Goal: Register for event/course

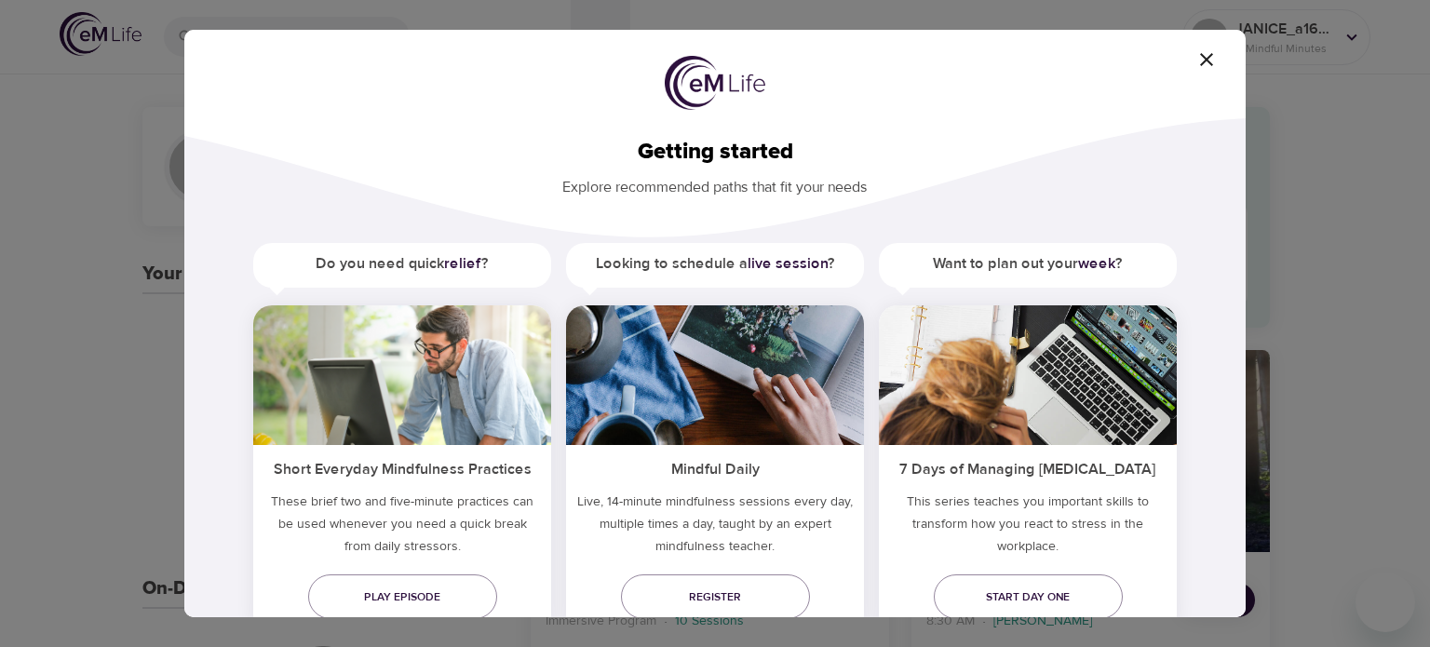
click at [1024, 260] on h5 "Want to plan out your week ?" at bounding box center [1028, 264] width 298 height 42
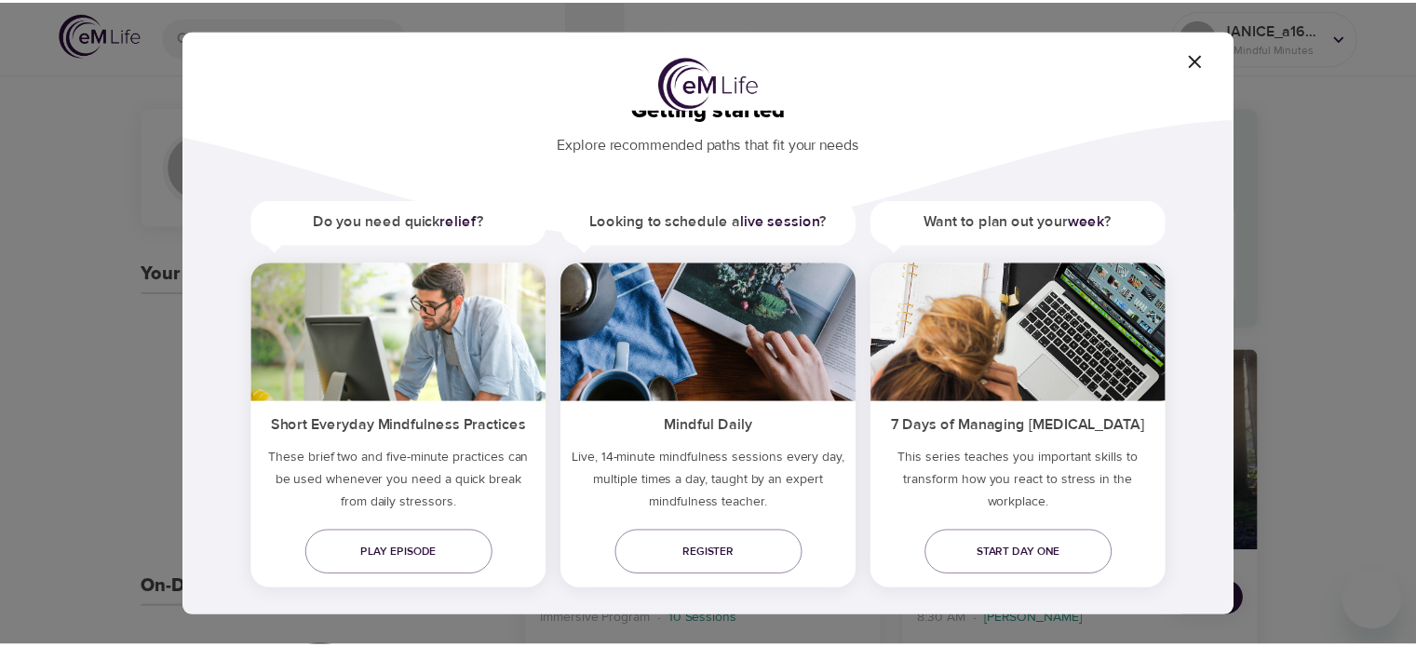
scroll to position [64, 0]
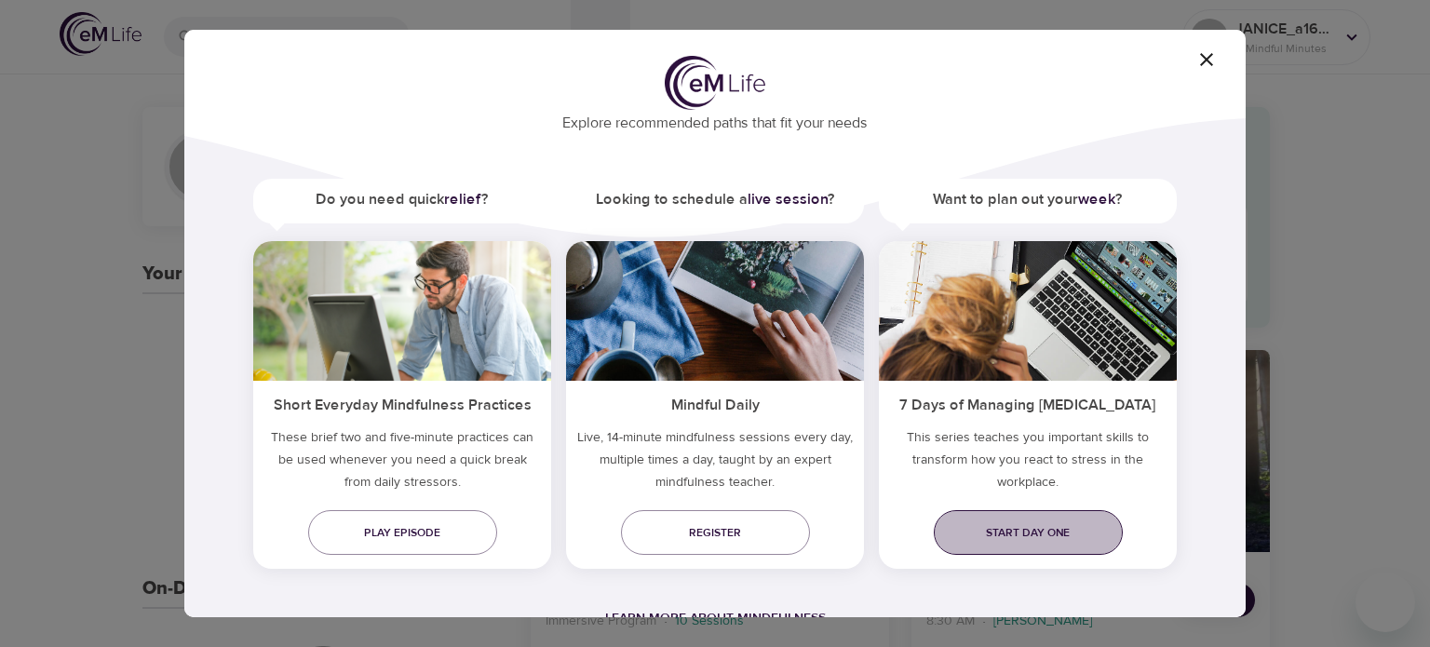
click at [1009, 530] on span "Start day one" at bounding box center [1027, 533] width 159 height 20
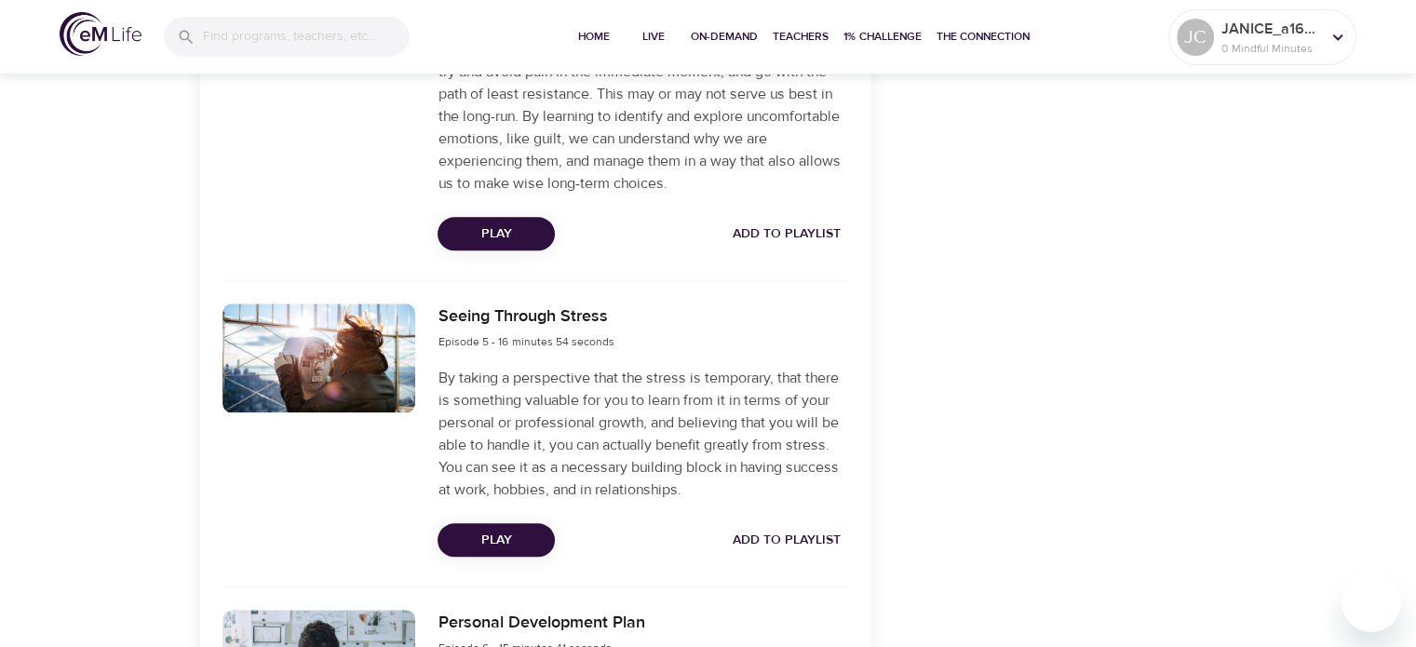
scroll to position [1954, 0]
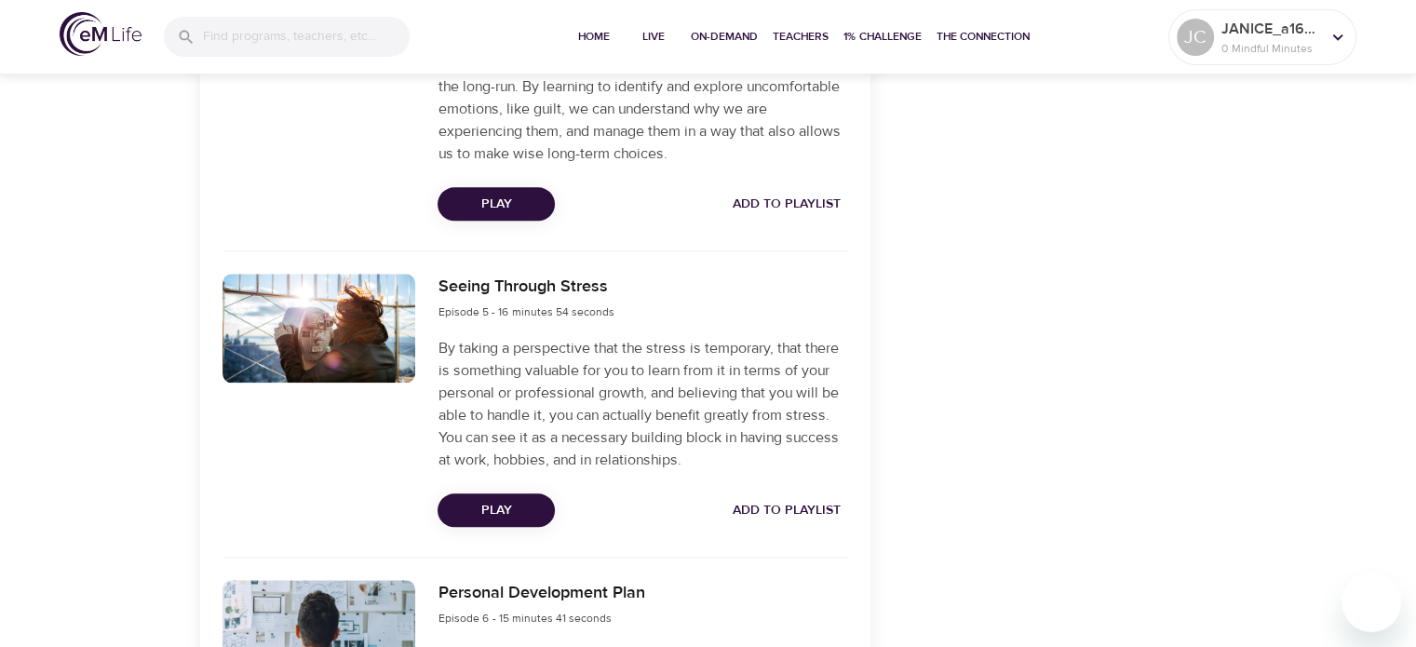
click at [755, 522] on span "Add to Playlist" at bounding box center [786, 510] width 108 height 23
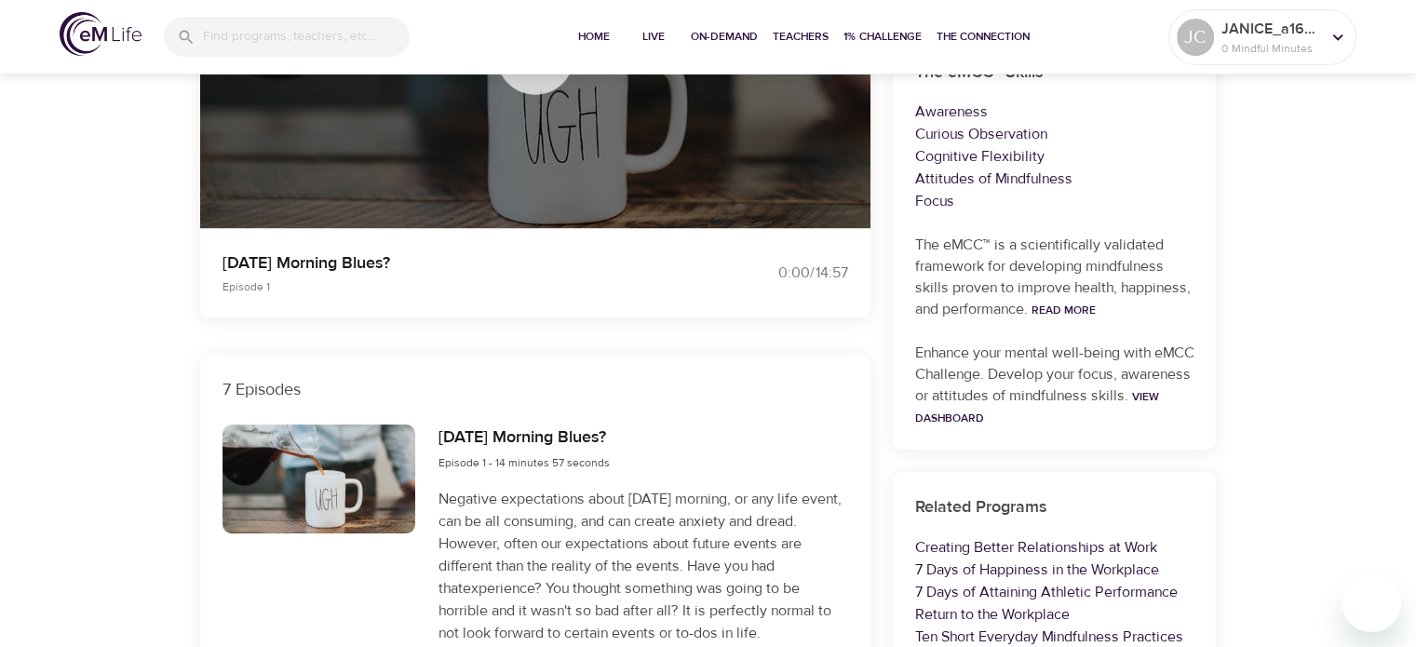
scroll to position [465, 0]
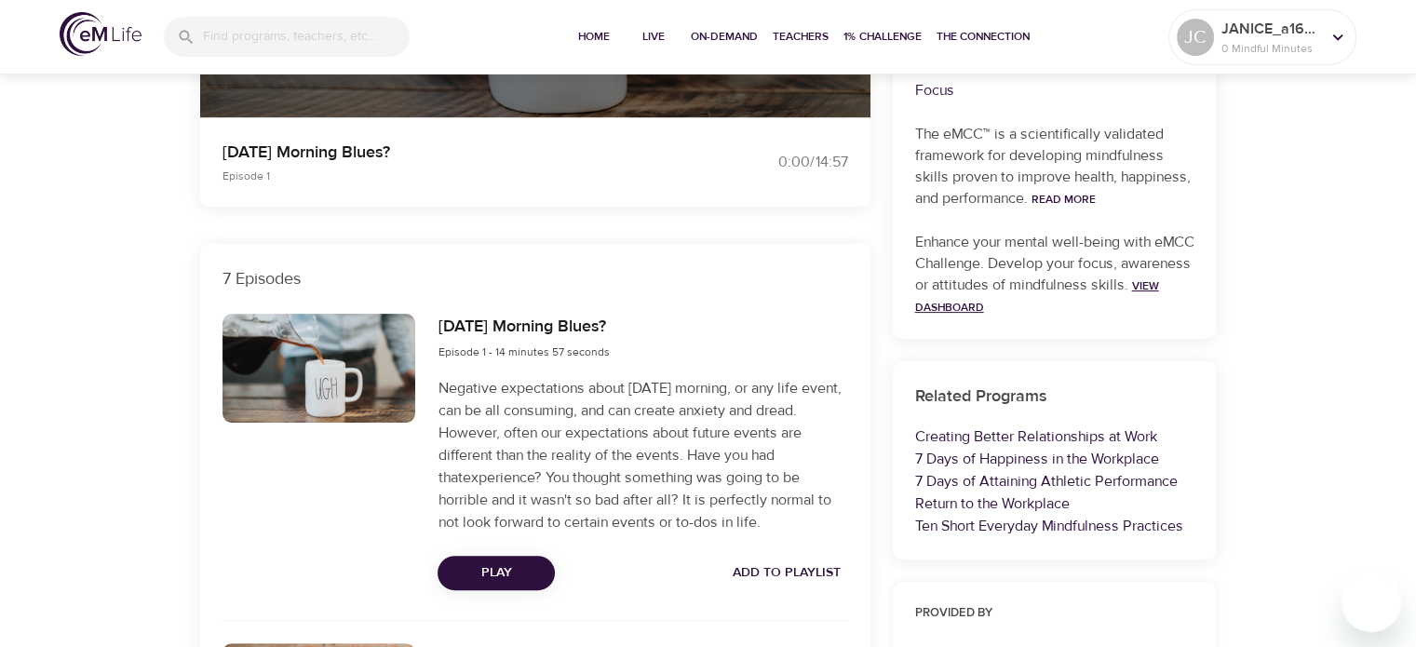
click at [1012, 306] on link "View Dashboard" at bounding box center [1037, 296] width 244 height 36
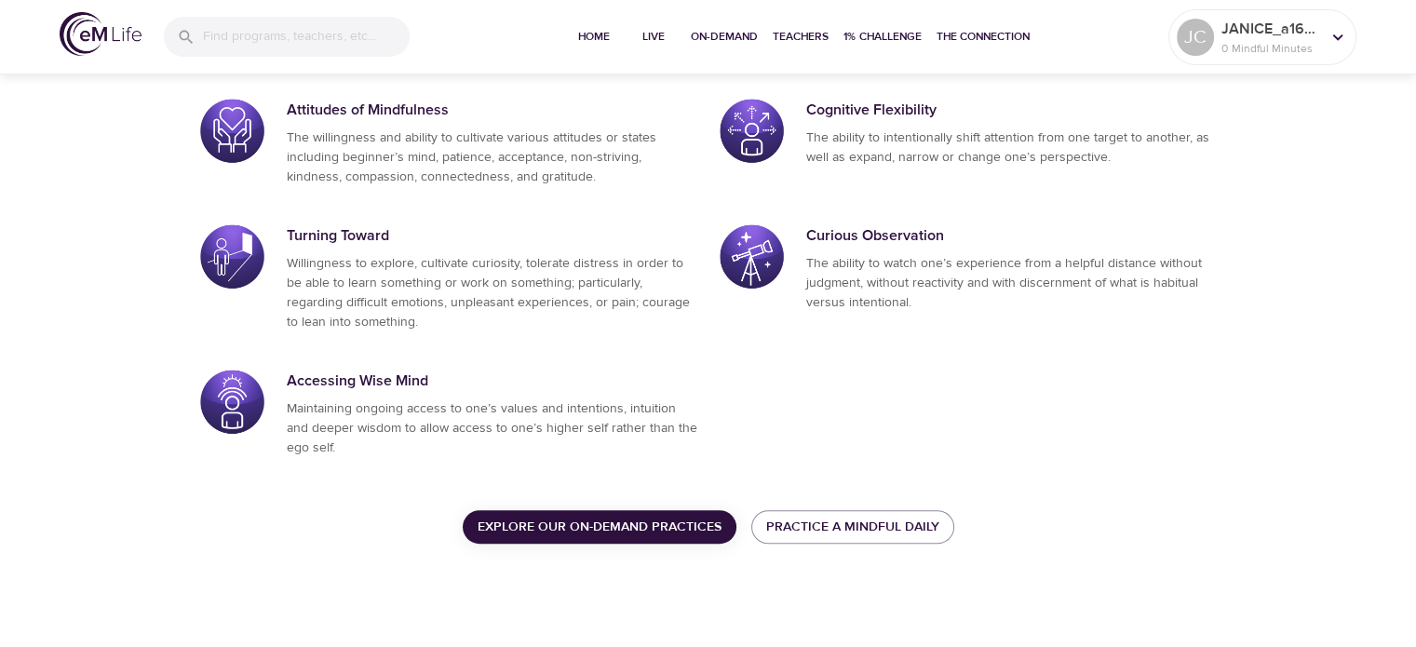
scroll to position [1101, 0]
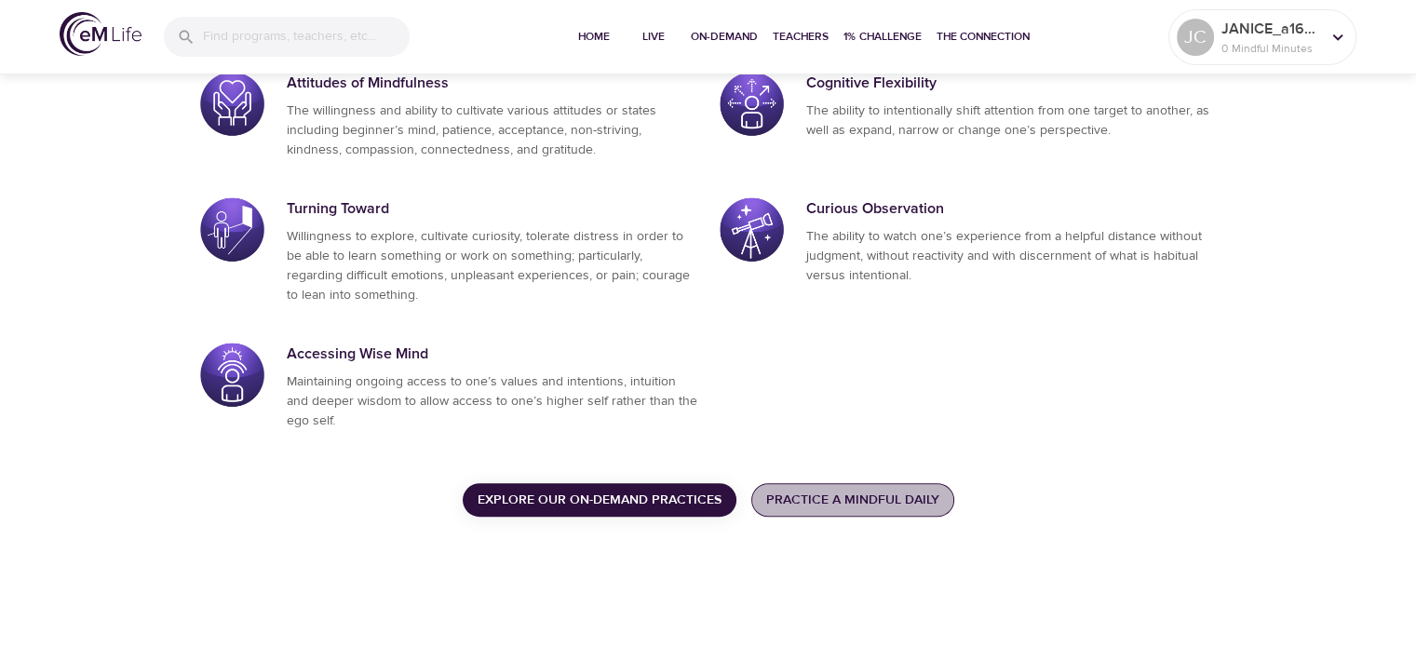
click at [890, 505] on span "Practice a Mindful Daily" at bounding box center [852, 500] width 173 height 23
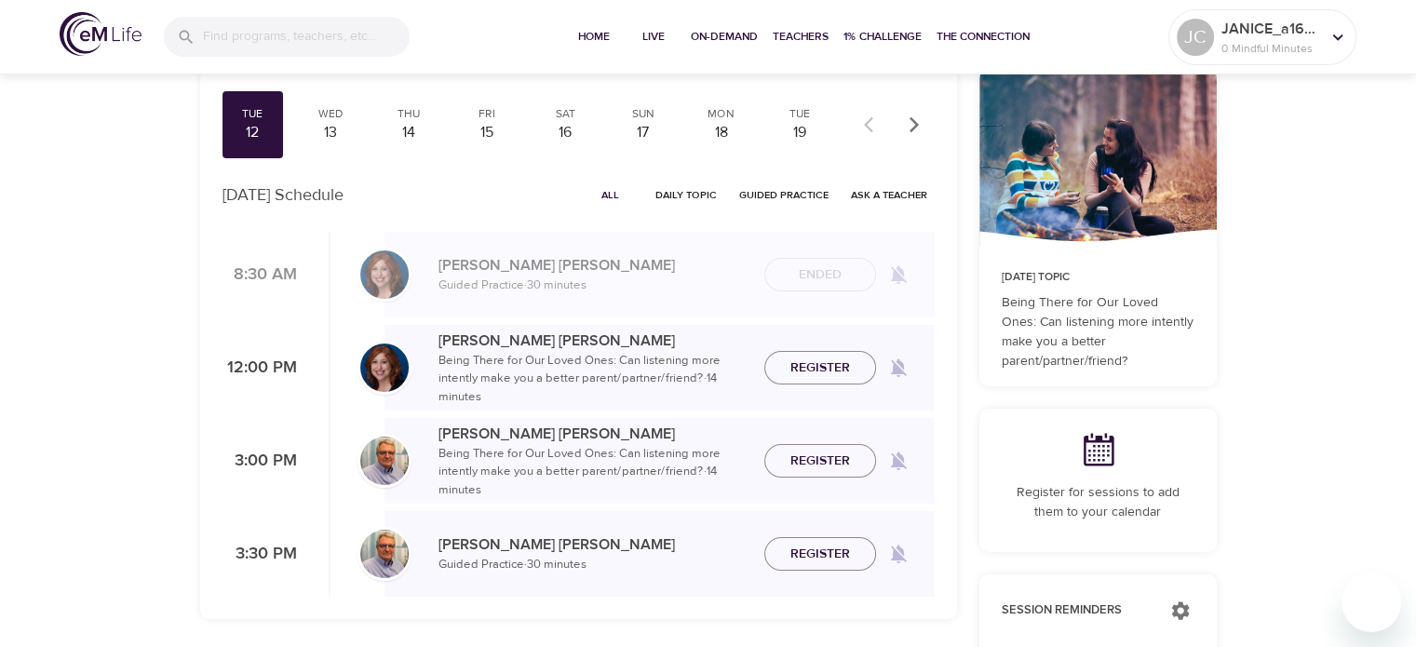
scroll to position [93, 0]
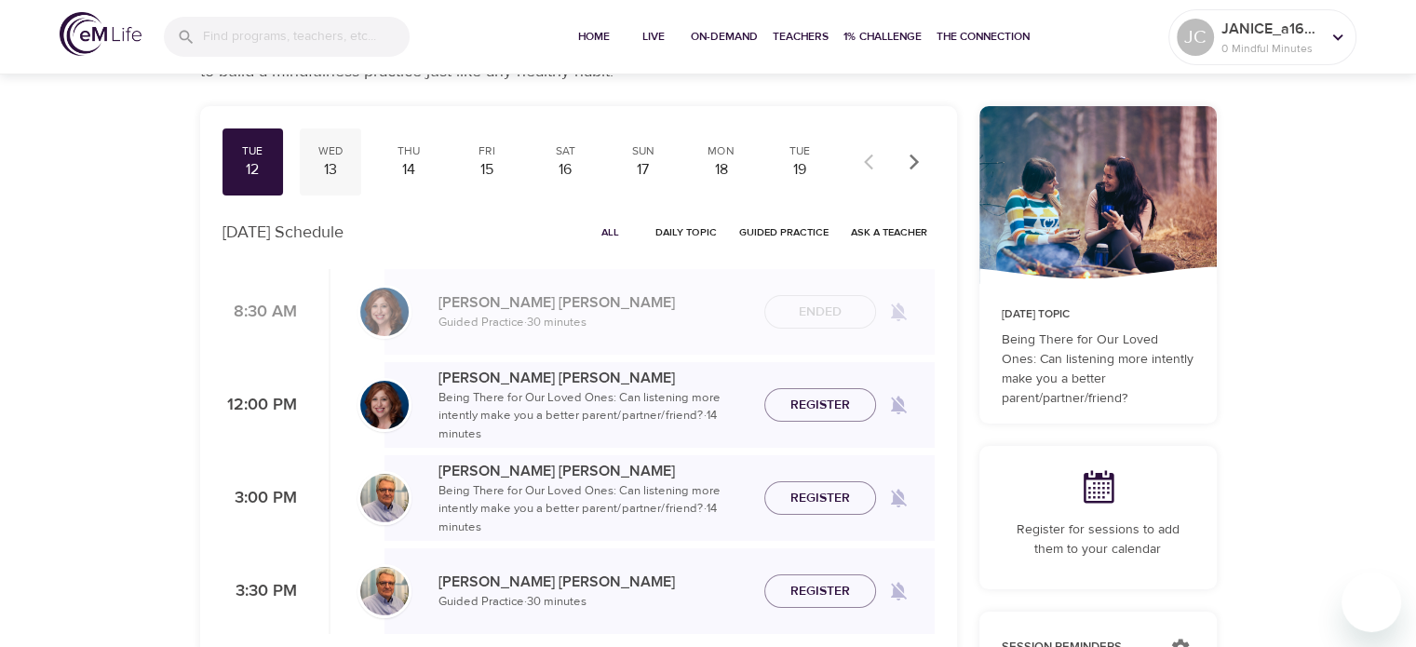
click at [325, 165] on div "13" at bounding box center [330, 169] width 47 height 21
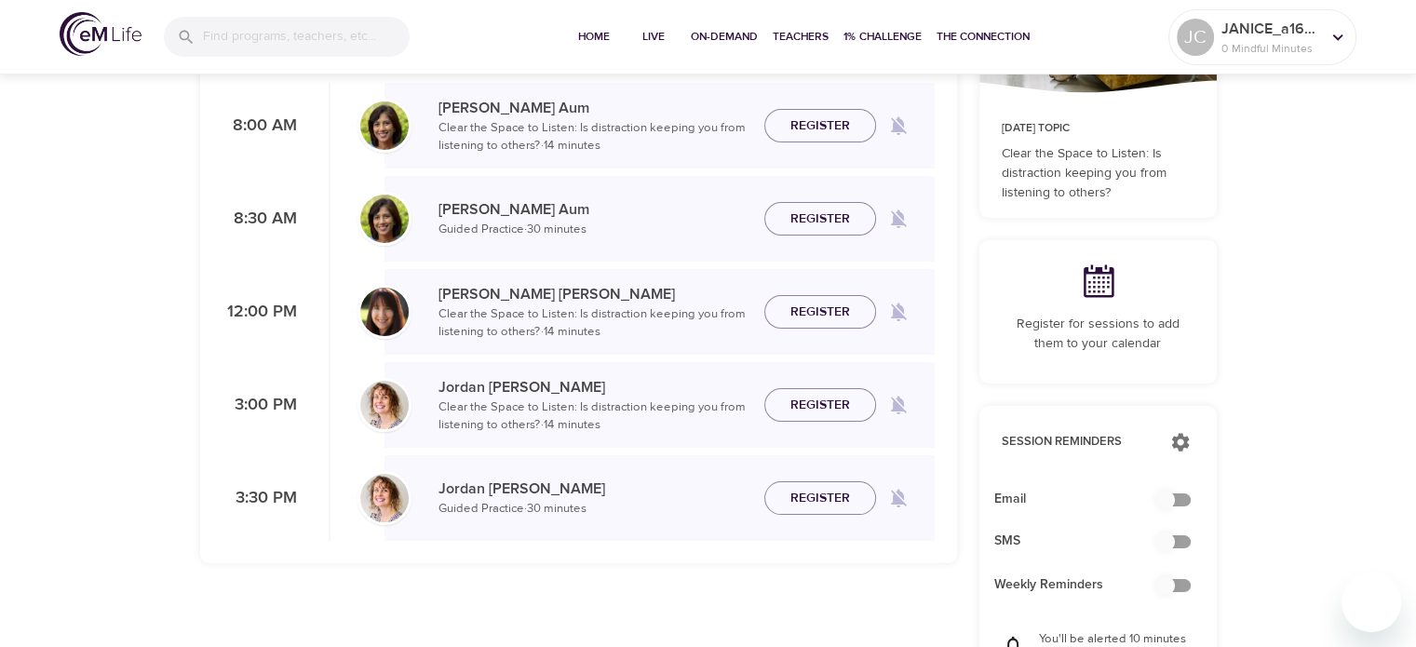
scroll to position [186, 0]
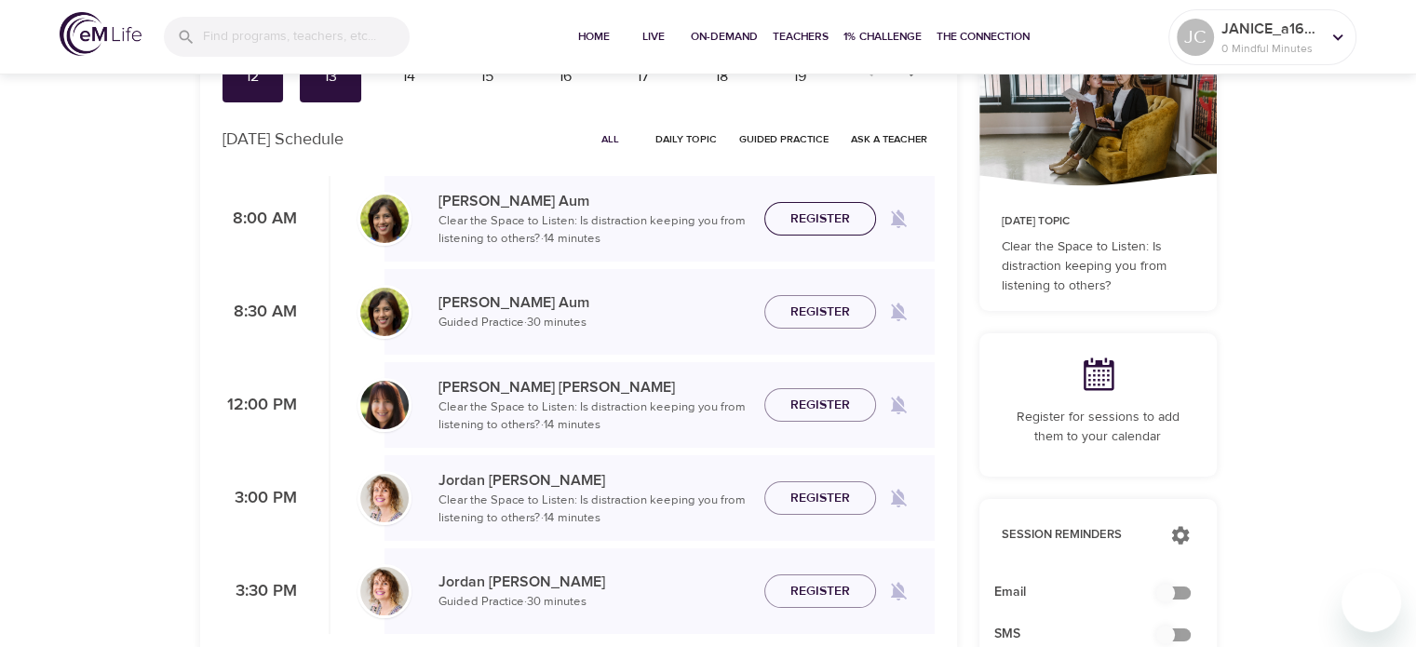
click at [850, 224] on span "Register" at bounding box center [820, 219] width 82 height 23
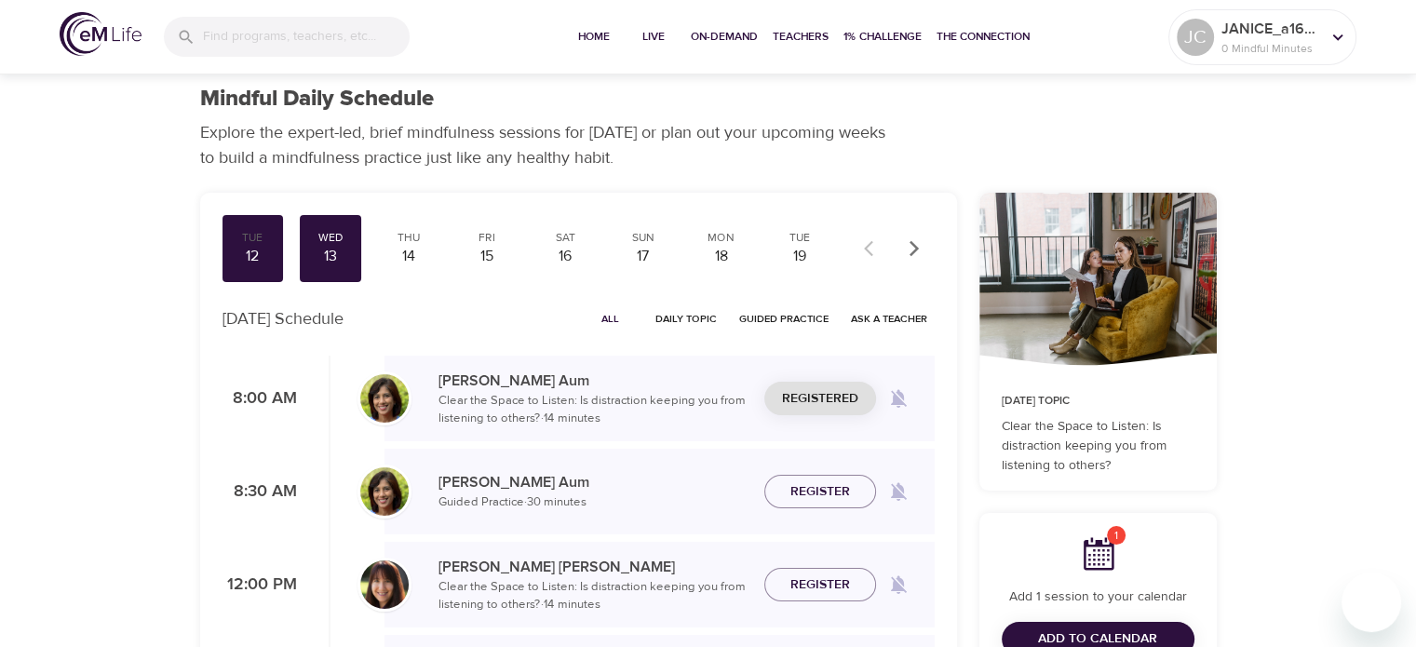
scroll to position [0, 0]
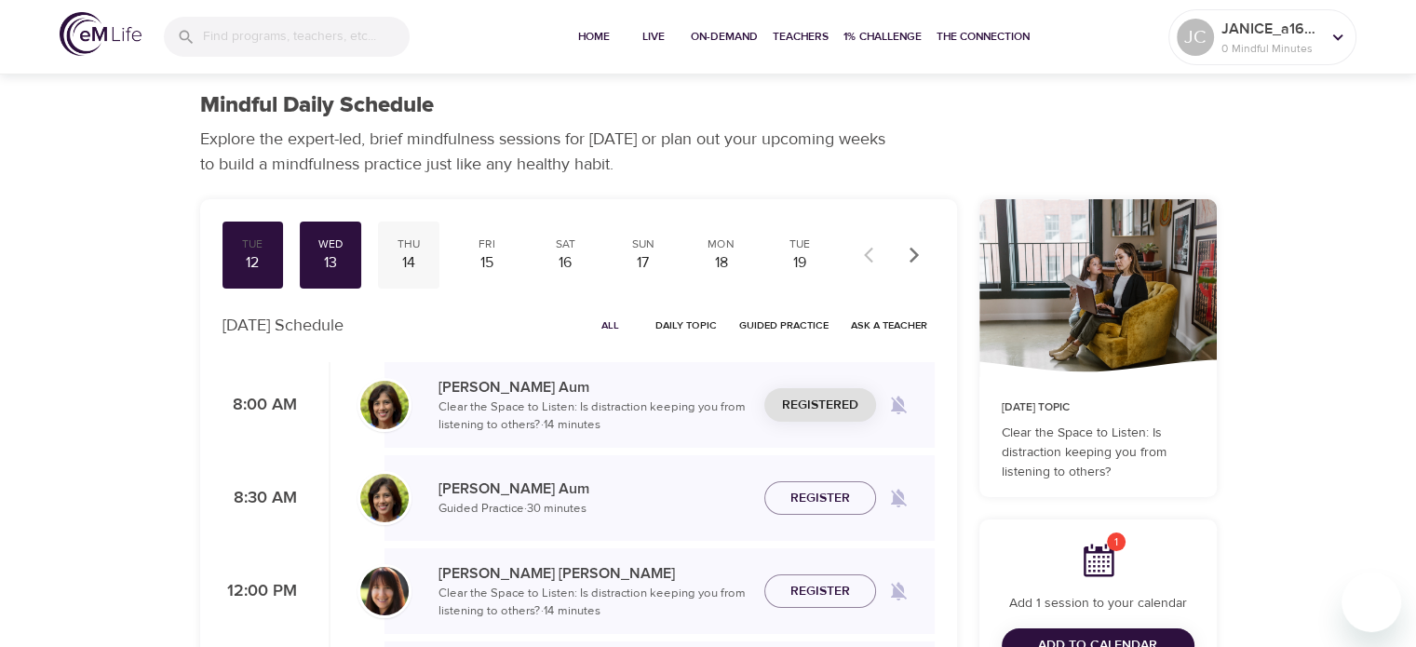
click at [409, 247] on div "Thu" at bounding box center [408, 244] width 47 height 16
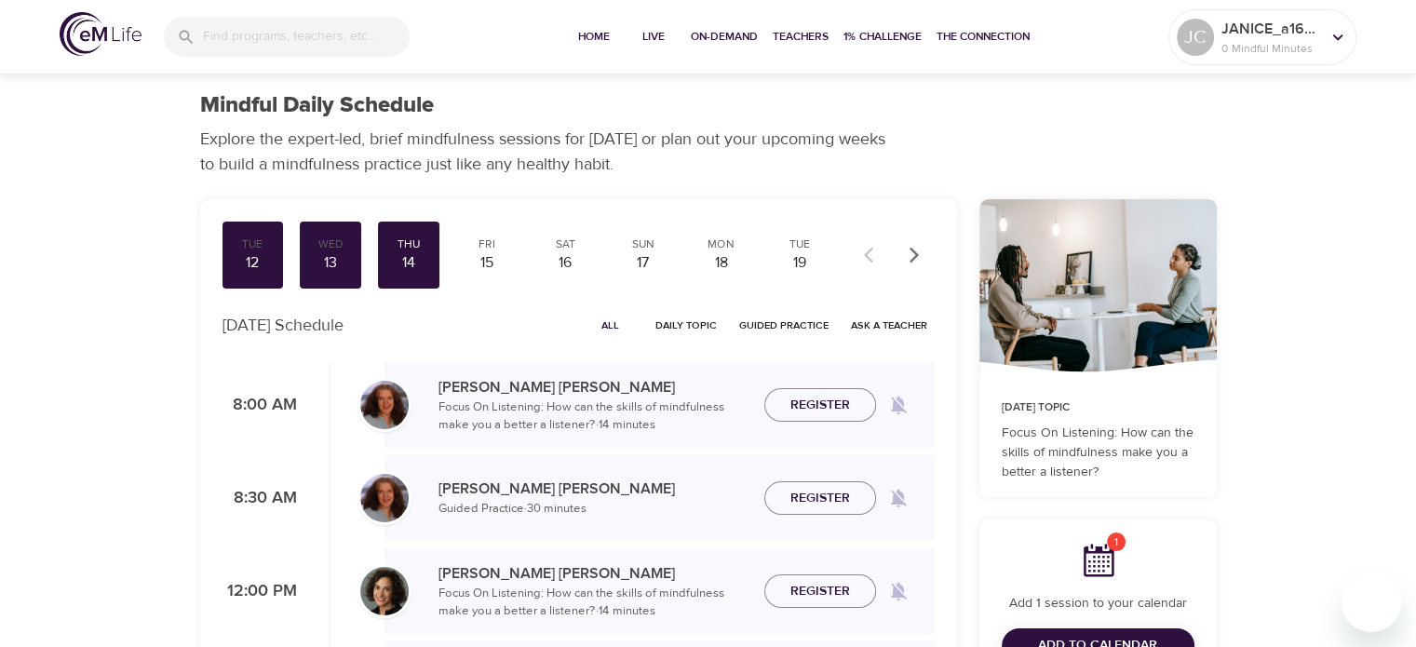
scroll to position [93, 0]
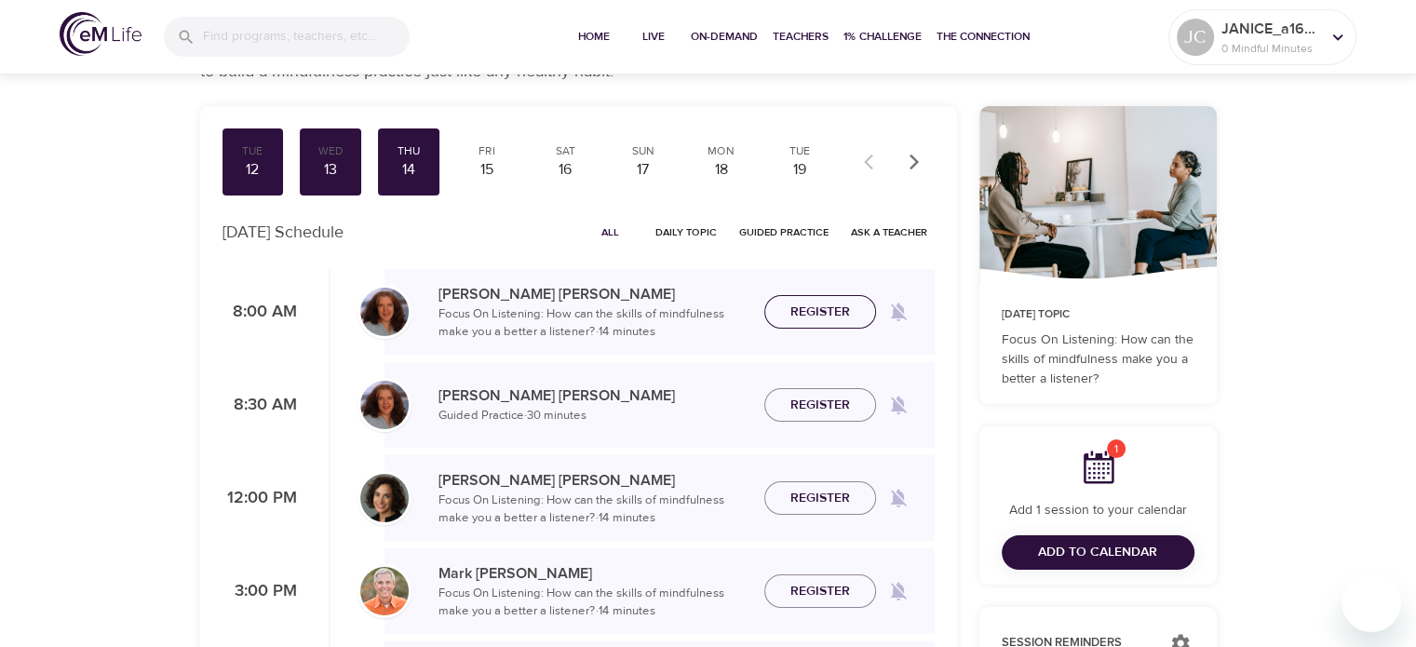
click at [824, 304] on span "Register" at bounding box center [820, 312] width 60 height 23
click at [497, 171] on div "15" at bounding box center [486, 169] width 47 height 21
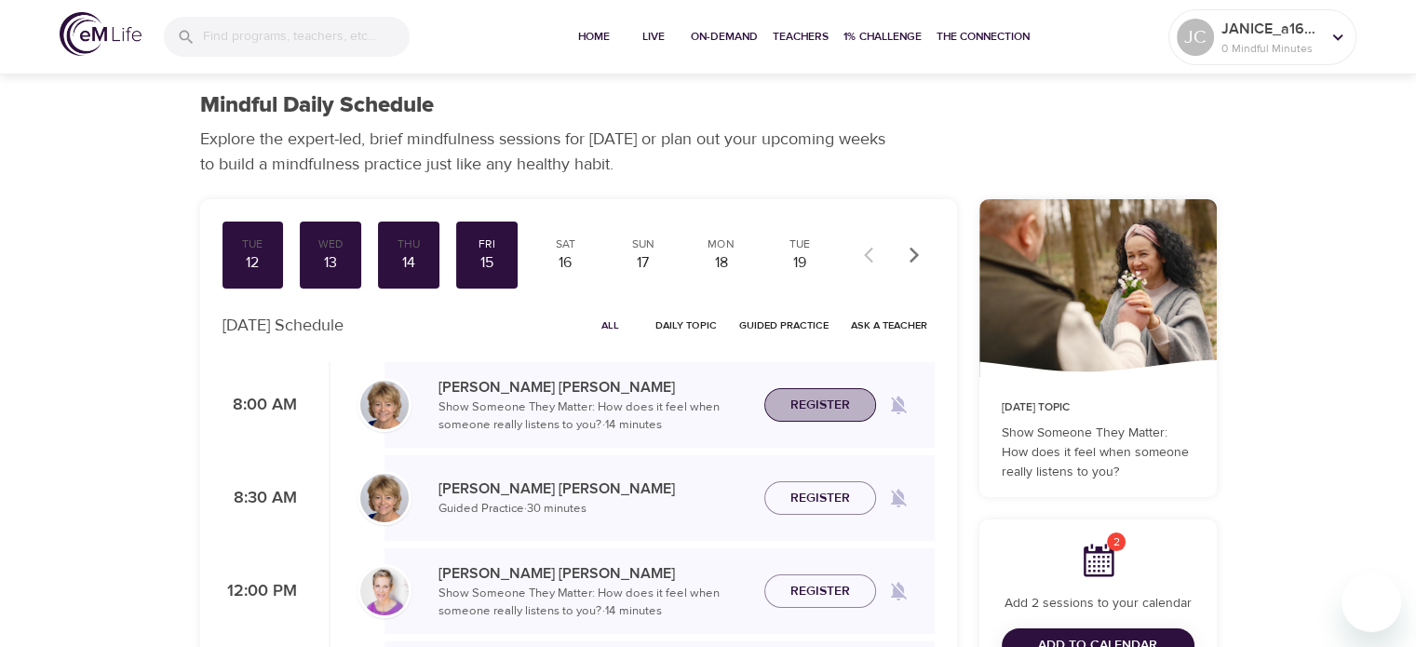
click at [790, 399] on span "Register" at bounding box center [820, 405] width 60 height 23
click at [574, 264] on div "16" at bounding box center [565, 262] width 47 height 21
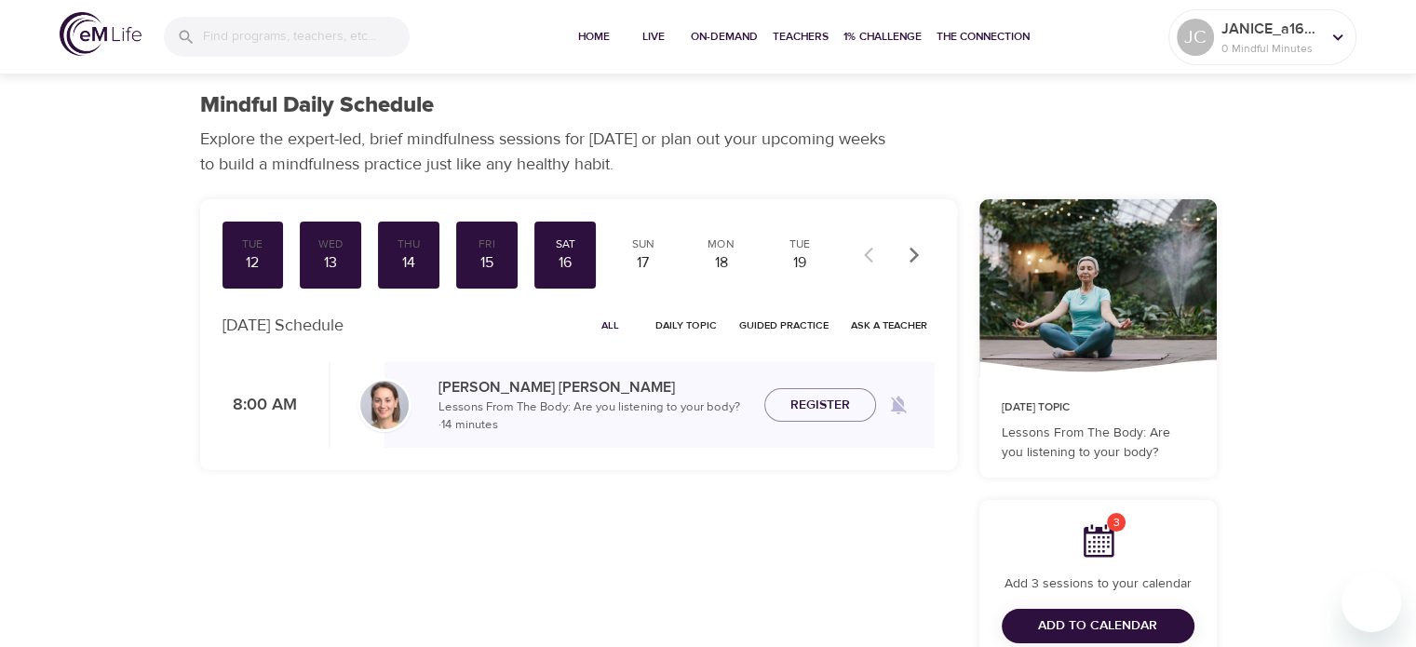
click at [494, 425] on p "Lessons From The Body: Are you listening to your body? · 14 minutes" at bounding box center [593, 416] width 311 height 36
click at [644, 262] on div "17" at bounding box center [643, 262] width 47 height 21
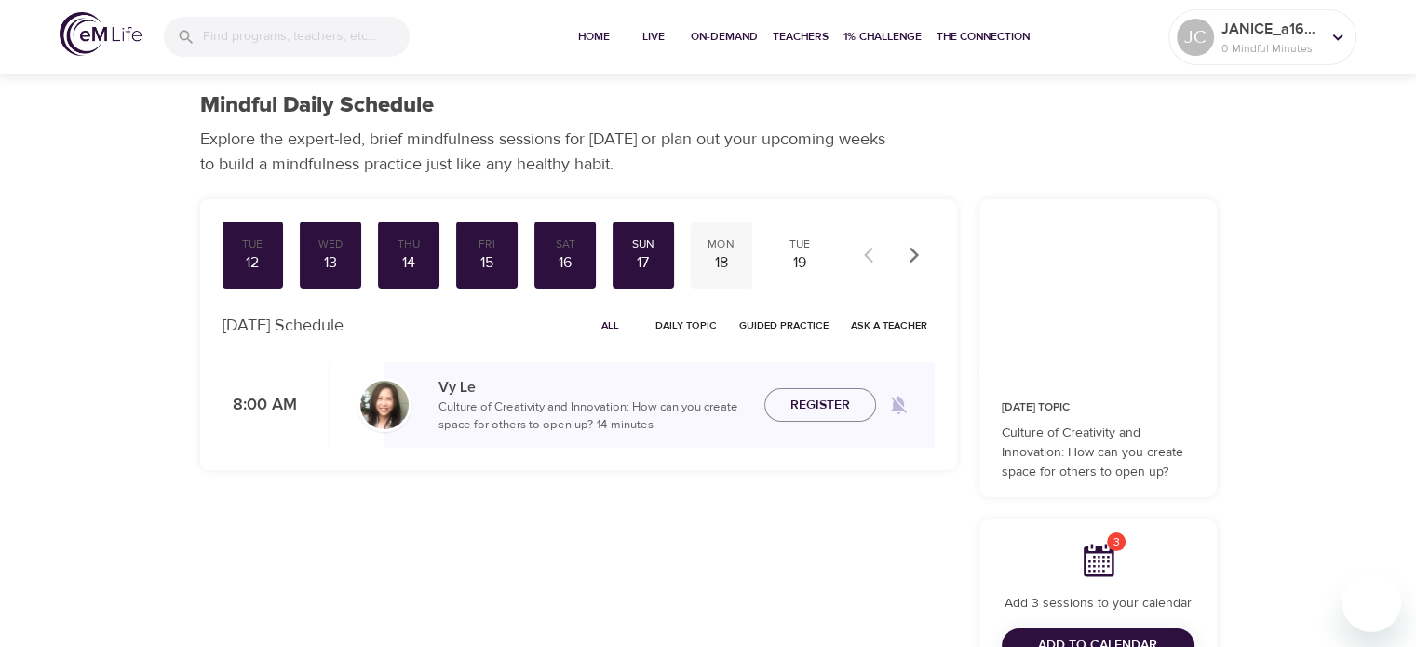
click at [725, 256] on div "18" at bounding box center [721, 262] width 47 height 21
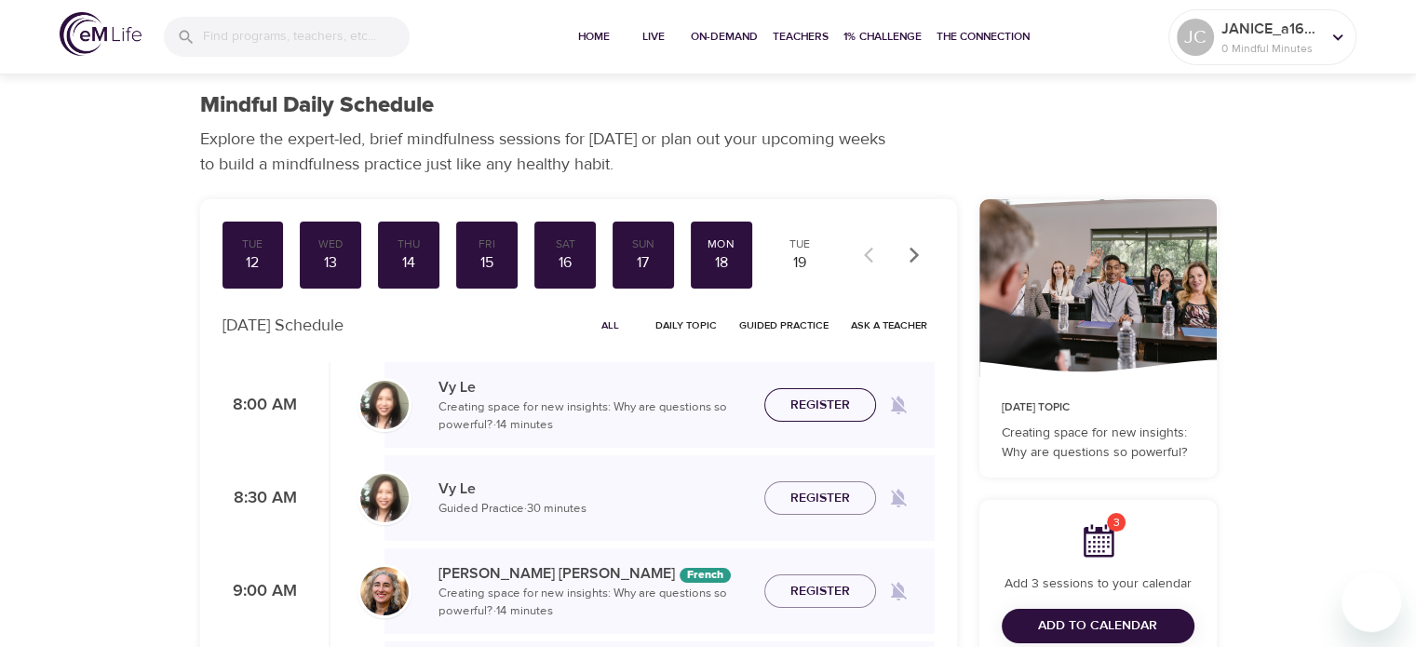
click at [835, 403] on span "Register" at bounding box center [820, 405] width 60 height 23
click at [850, 409] on span "Unregister" at bounding box center [820, 405] width 78 height 23
click at [797, 268] on div "19" at bounding box center [799, 262] width 47 height 21
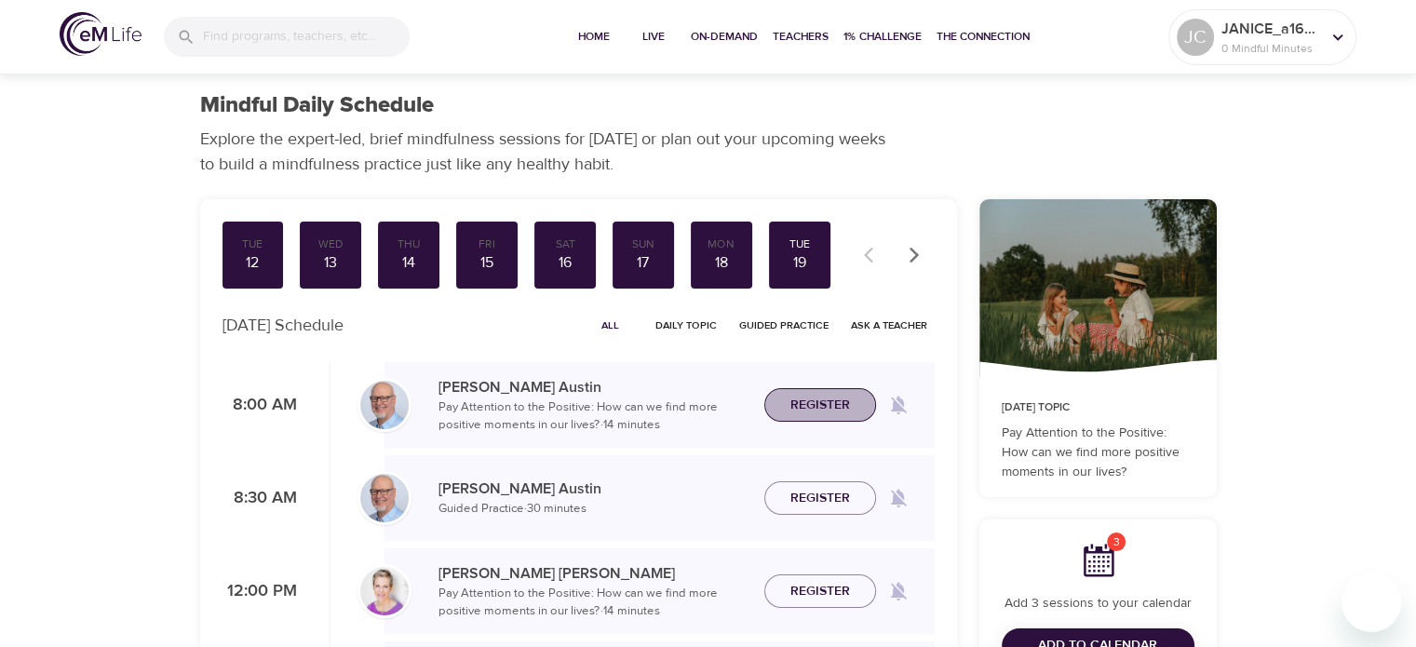
click at [808, 400] on span "Register" at bounding box center [820, 405] width 60 height 23
click at [920, 246] on icon "button" at bounding box center [914, 255] width 19 height 19
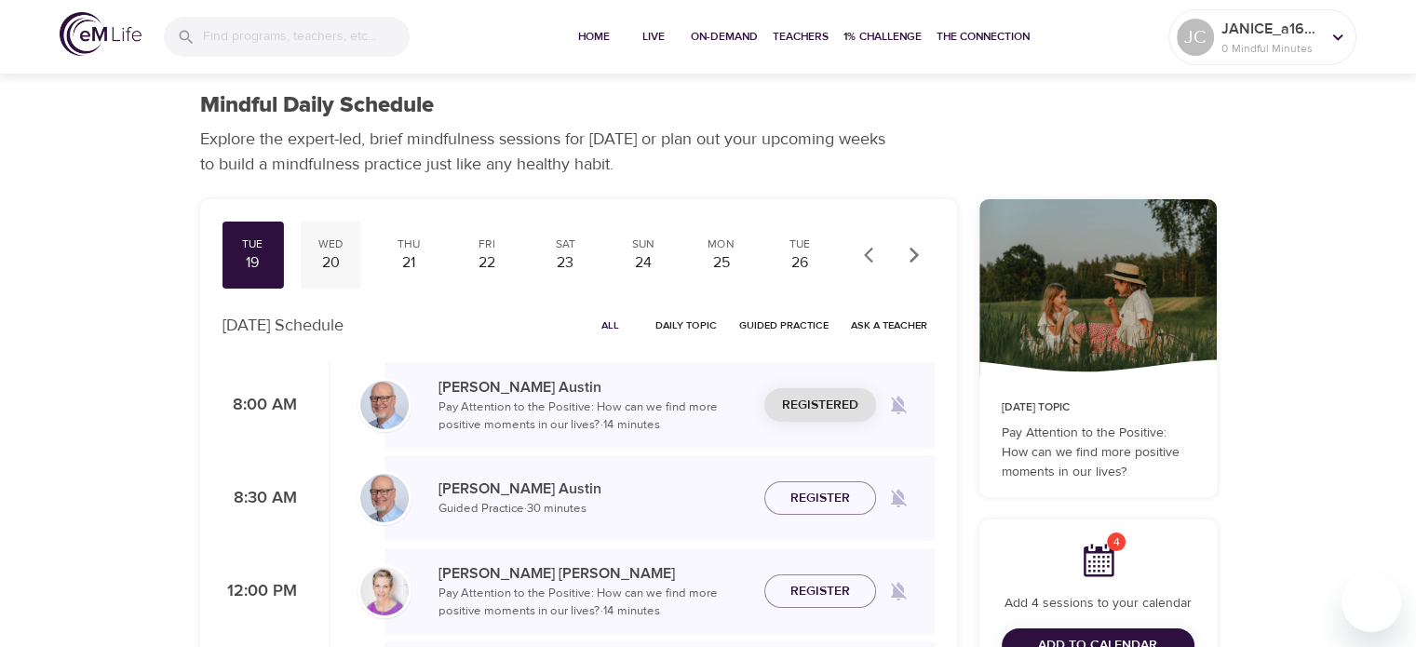
click at [337, 246] on div "Wed" at bounding box center [330, 244] width 47 height 16
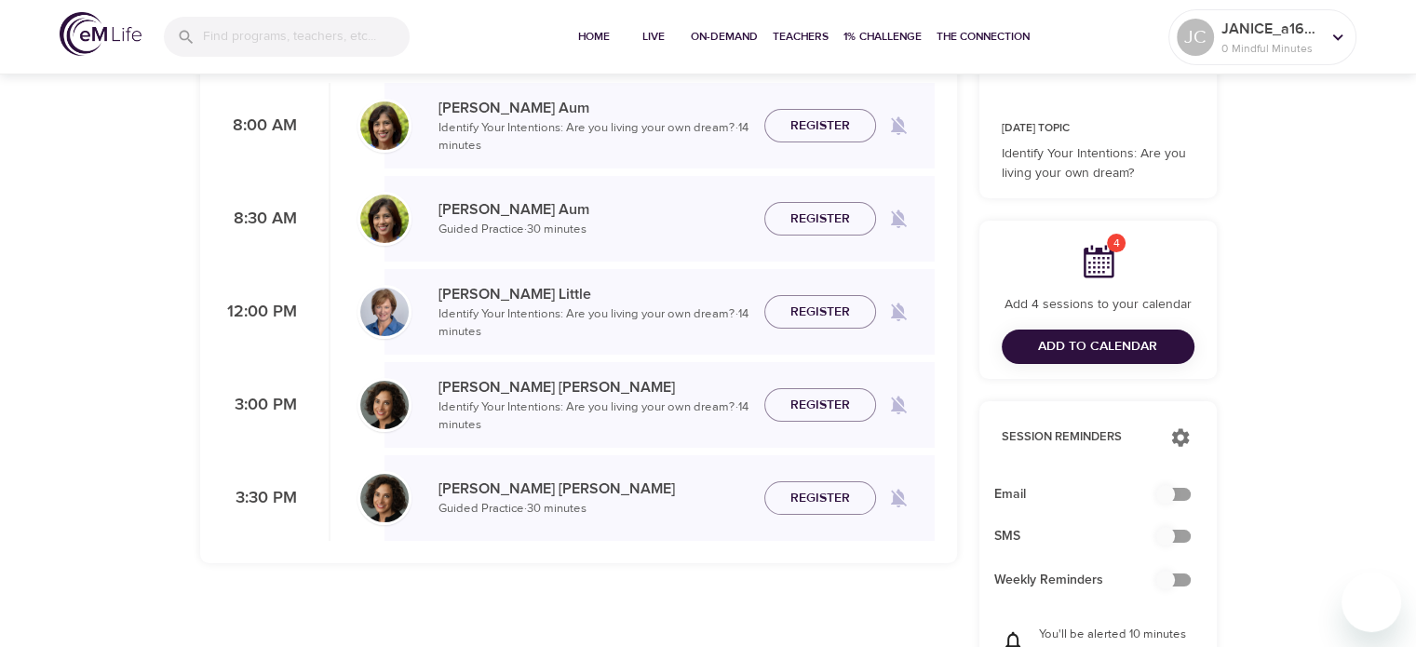
scroll to position [93, 0]
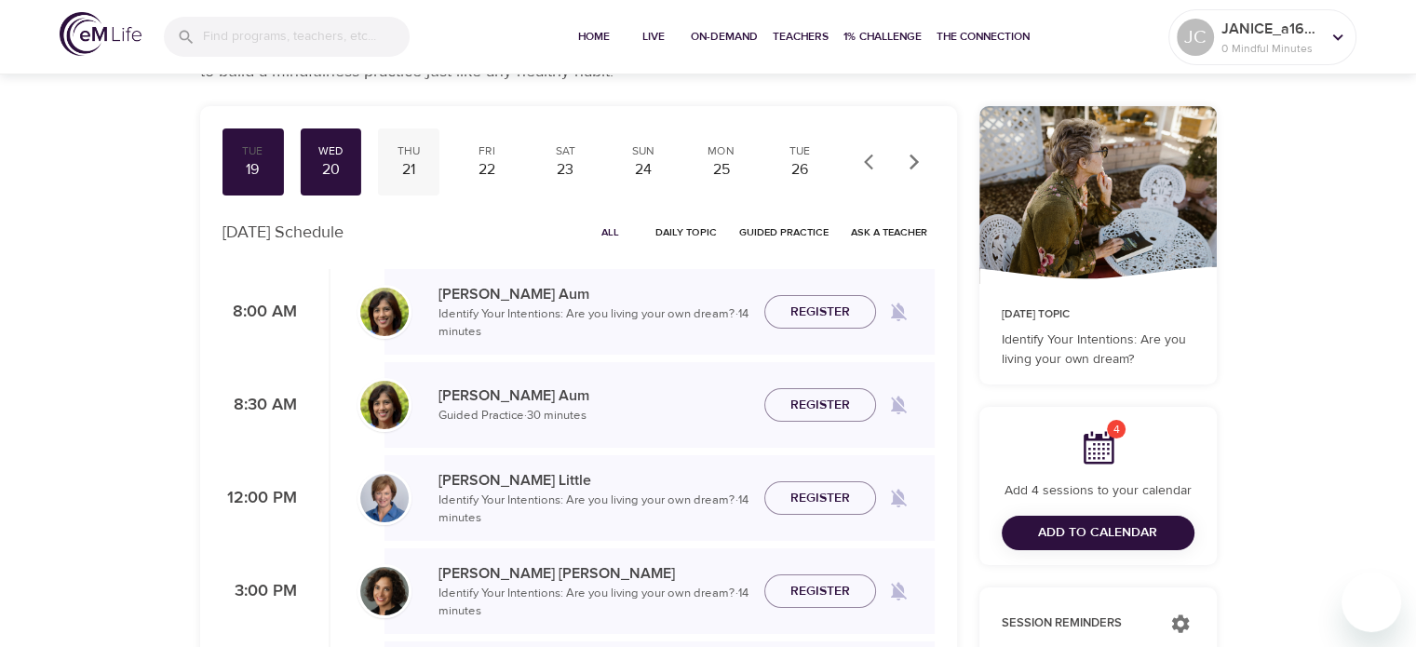
click at [407, 181] on div "Thu 21" at bounding box center [408, 161] width 61 height 67
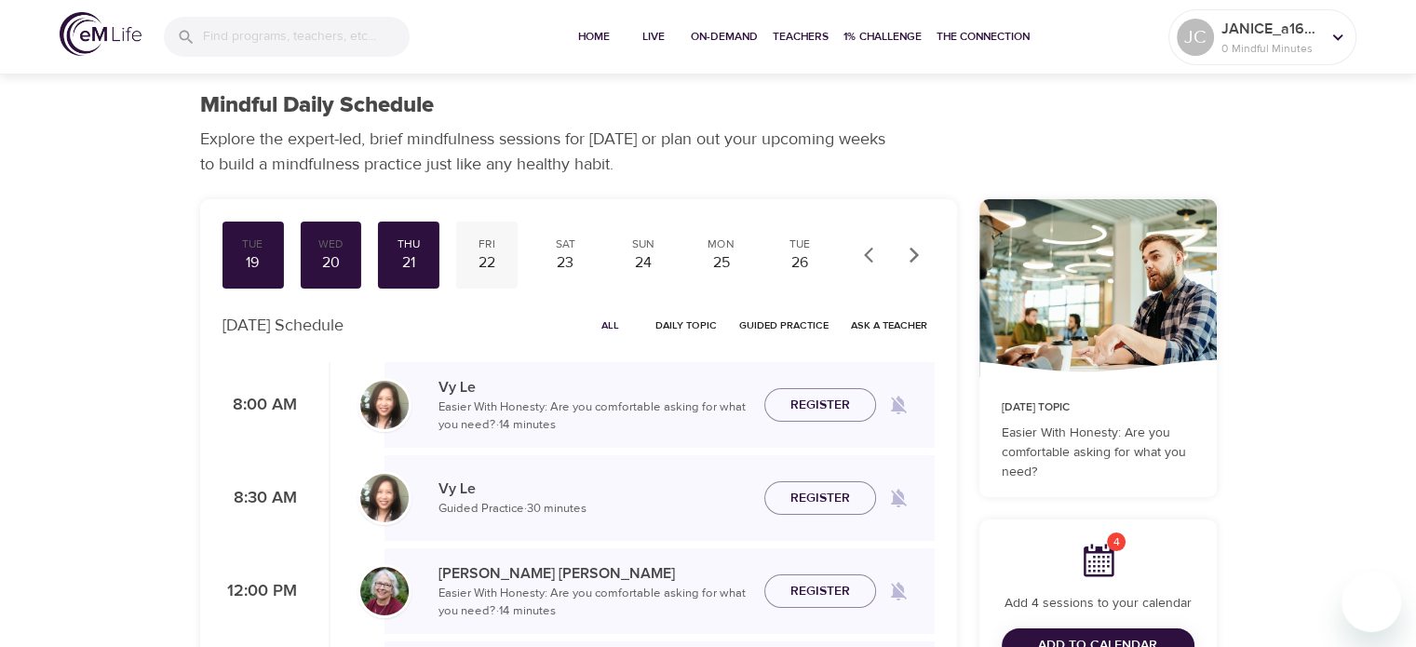
click at [491, 250] on div "Fri" at bounding box center [486, 244] width 47 height 16
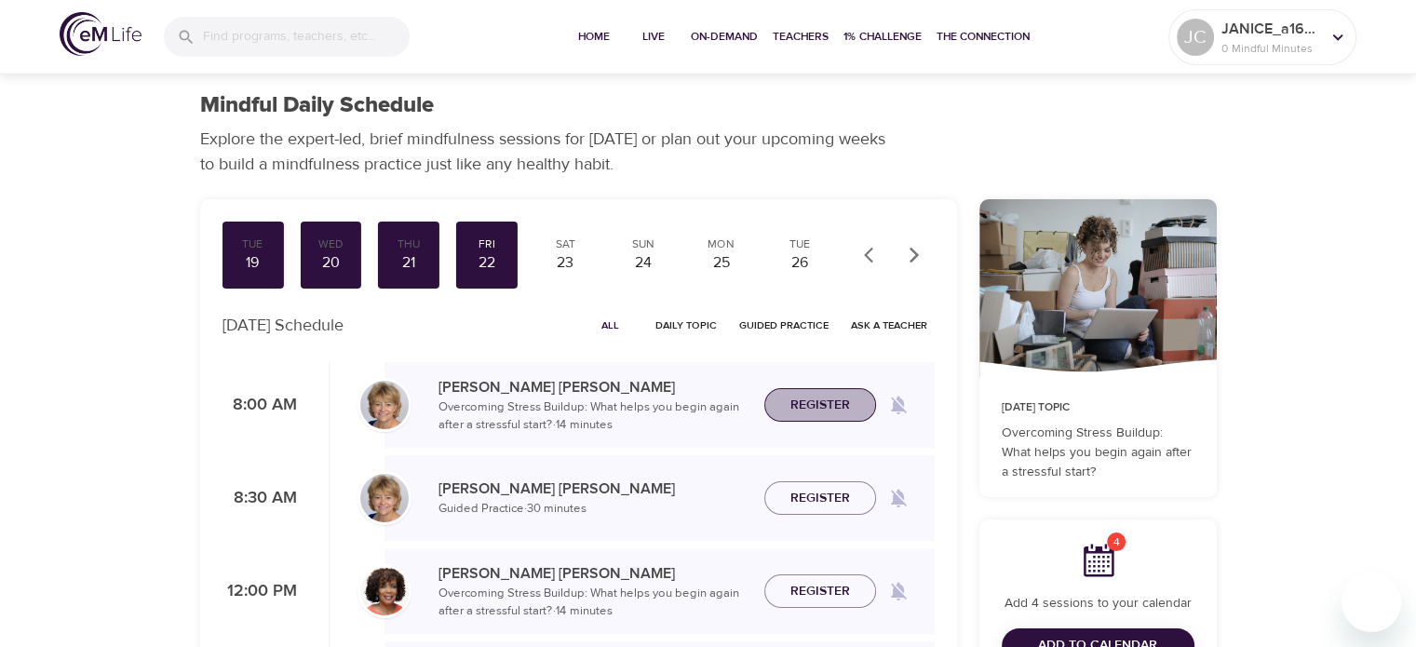
click at [800, 410] on span "Register" at bounding box center [820, 405] width 60 height 23
click at [561, 262] on div "23" at bounding box center [565, 262] width 47 height 21
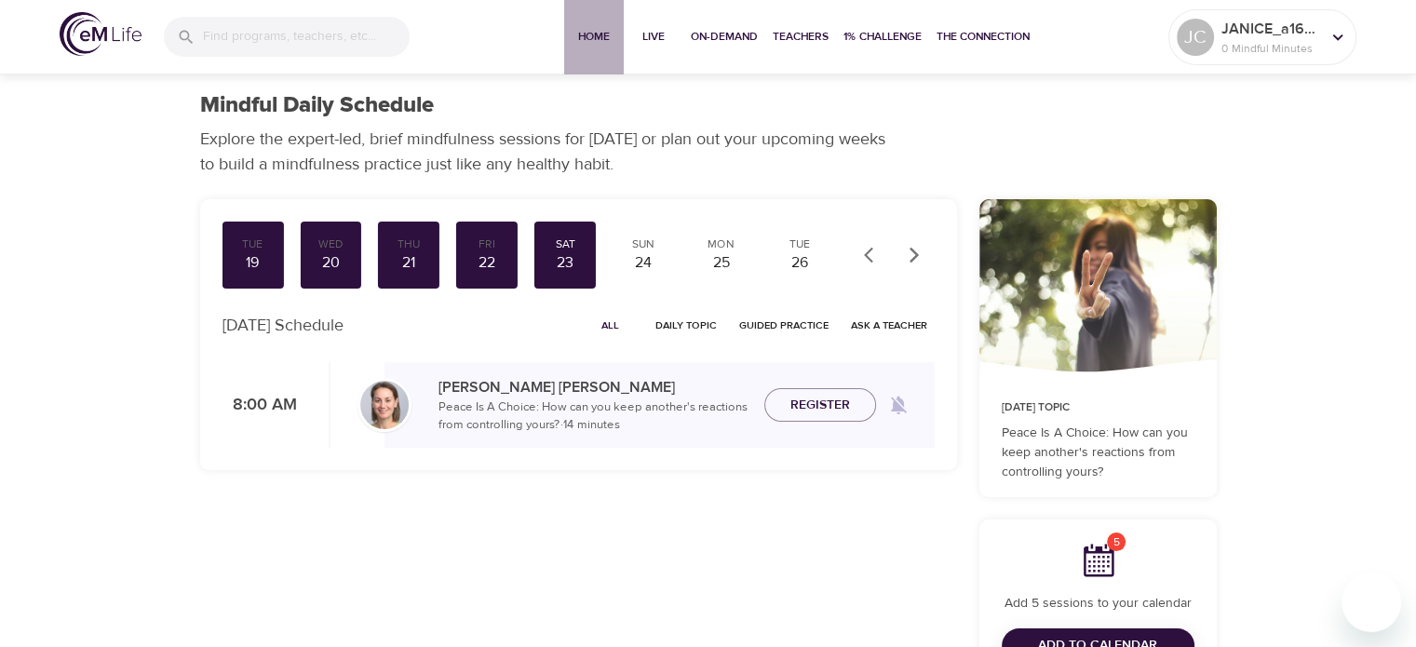
click at [590, 21] on button "Home" at bounding box center [594, 37] width 60 height 74
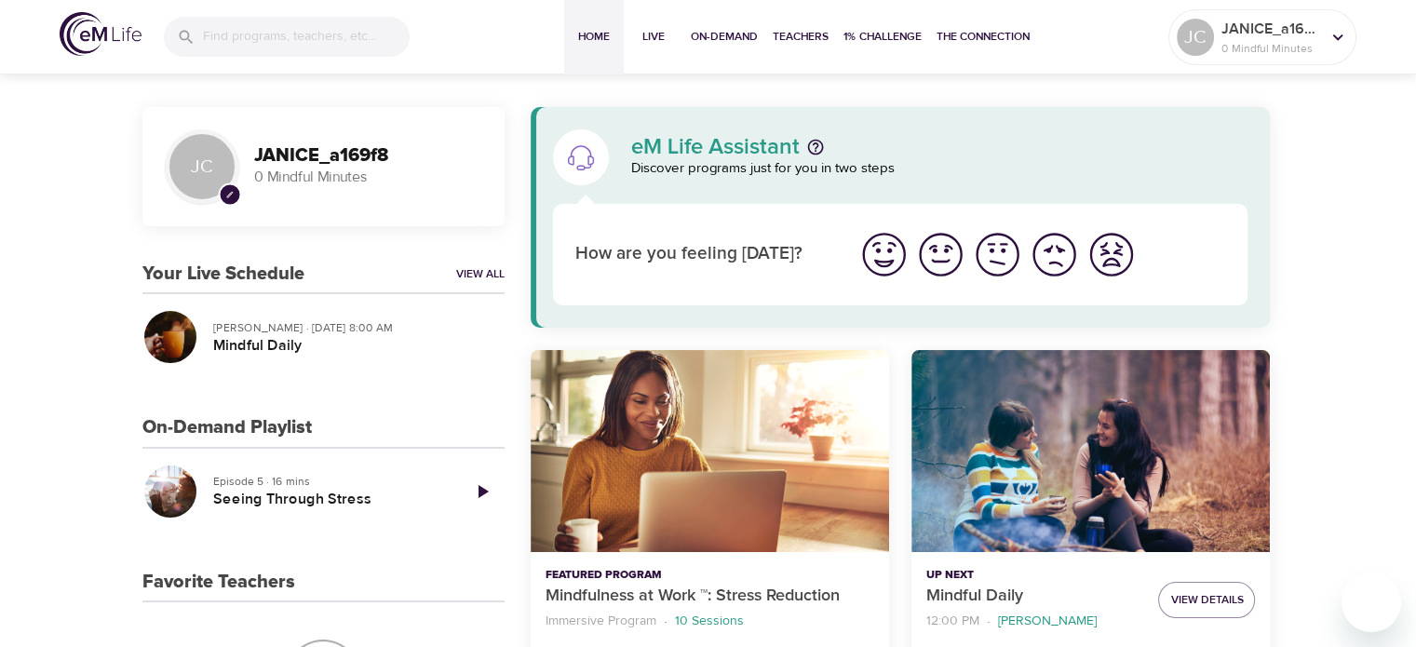
click at [1008, 252] on img "I'm feeling ok" at bounding box center [997, 254] width 51 height 51
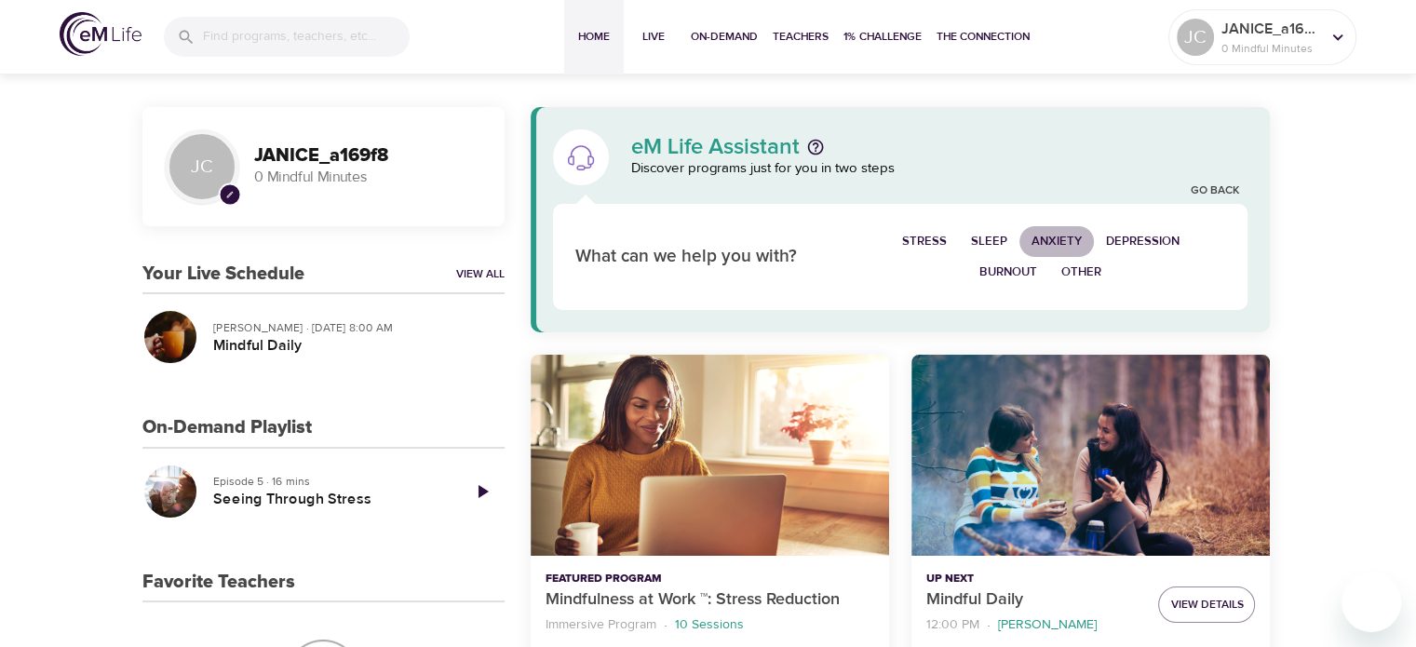
click at [1063, 237] on span "Anxiety" at bounding box center [1056, 241] width 50 height 21
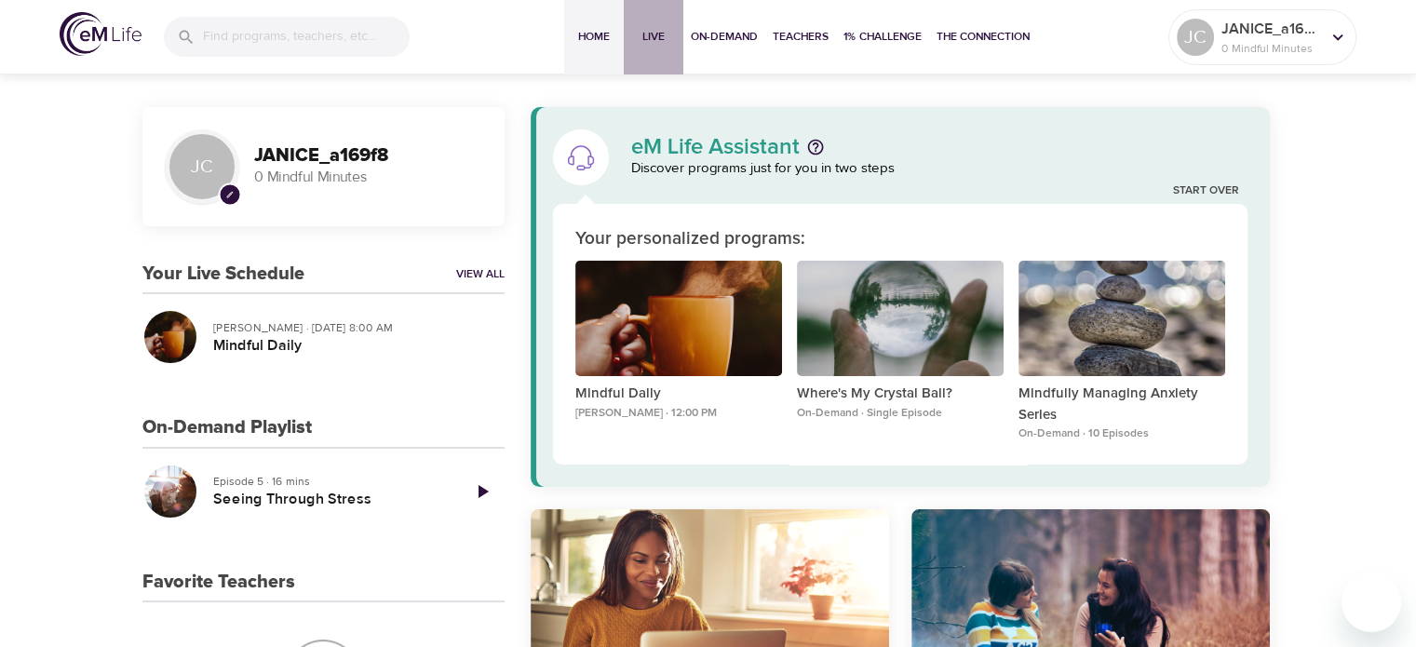
click at [666, 36] on span "Live" at bounding box center [653, 37] width 45 height 20
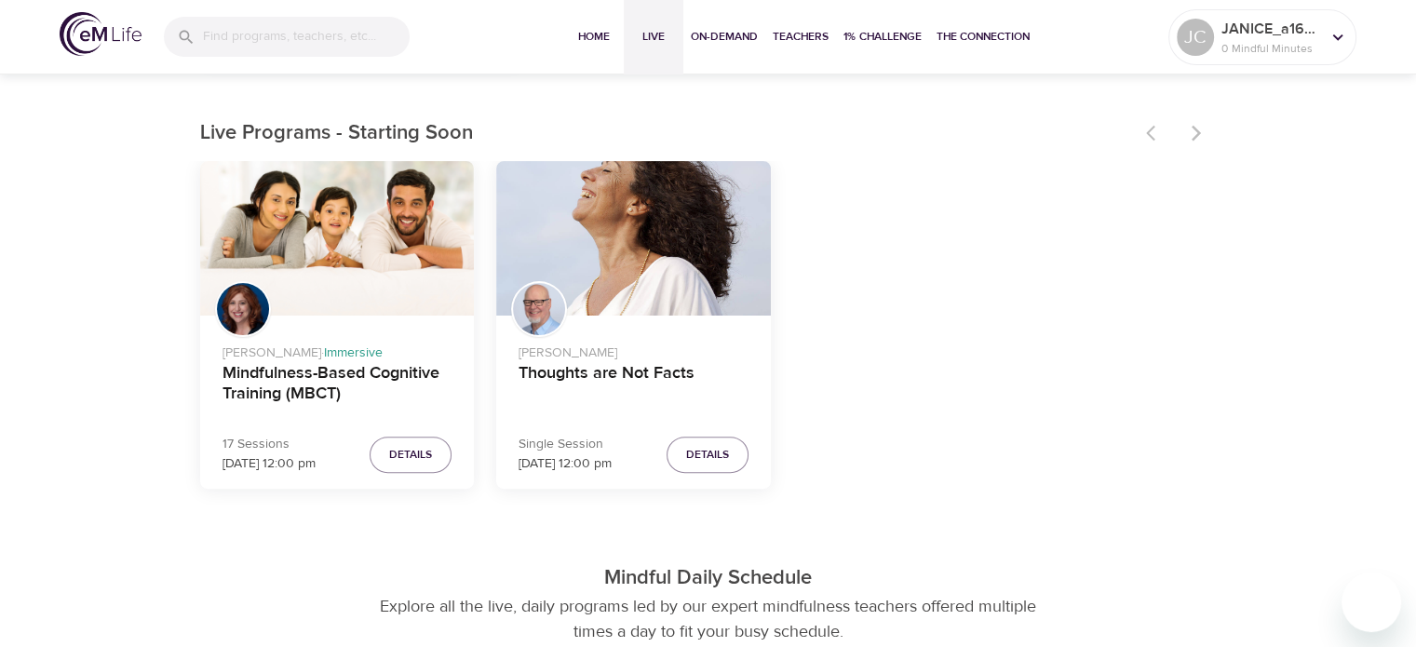
scroll to position [651, 0]
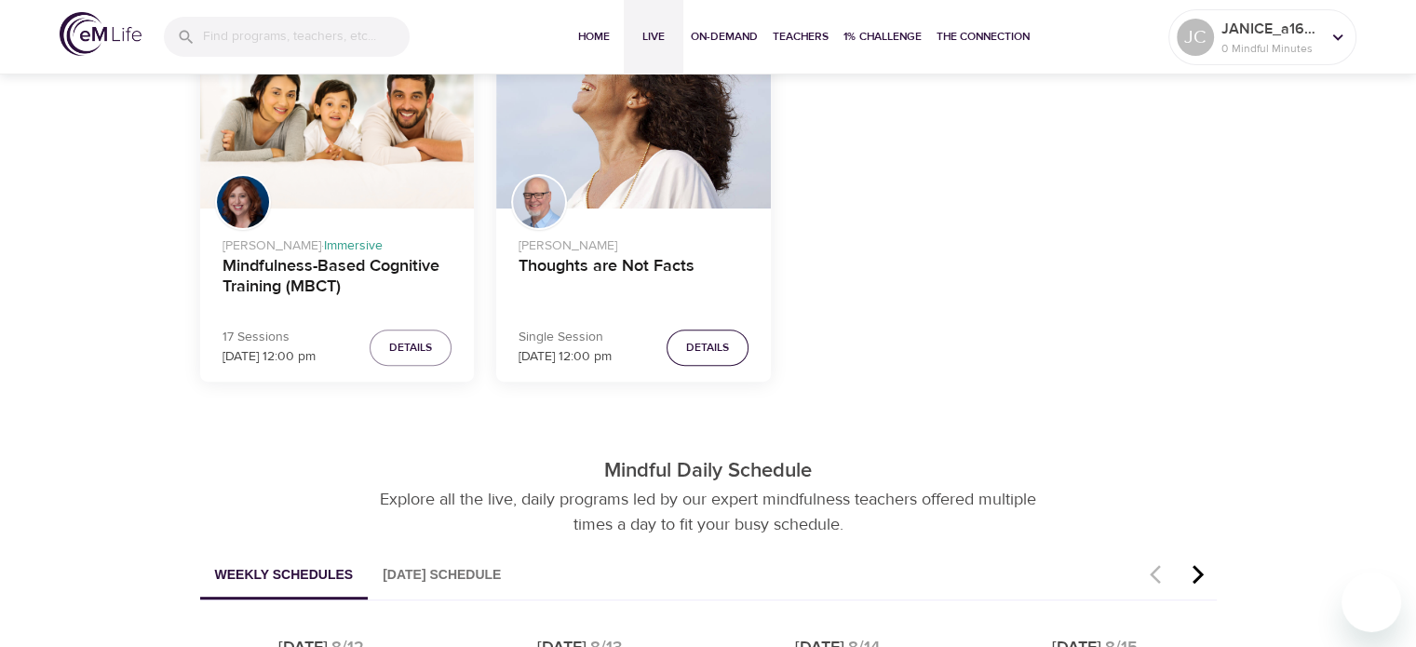
click at [682, 356] on button "Details" at bounding box center [707, 347] width 82 height 36
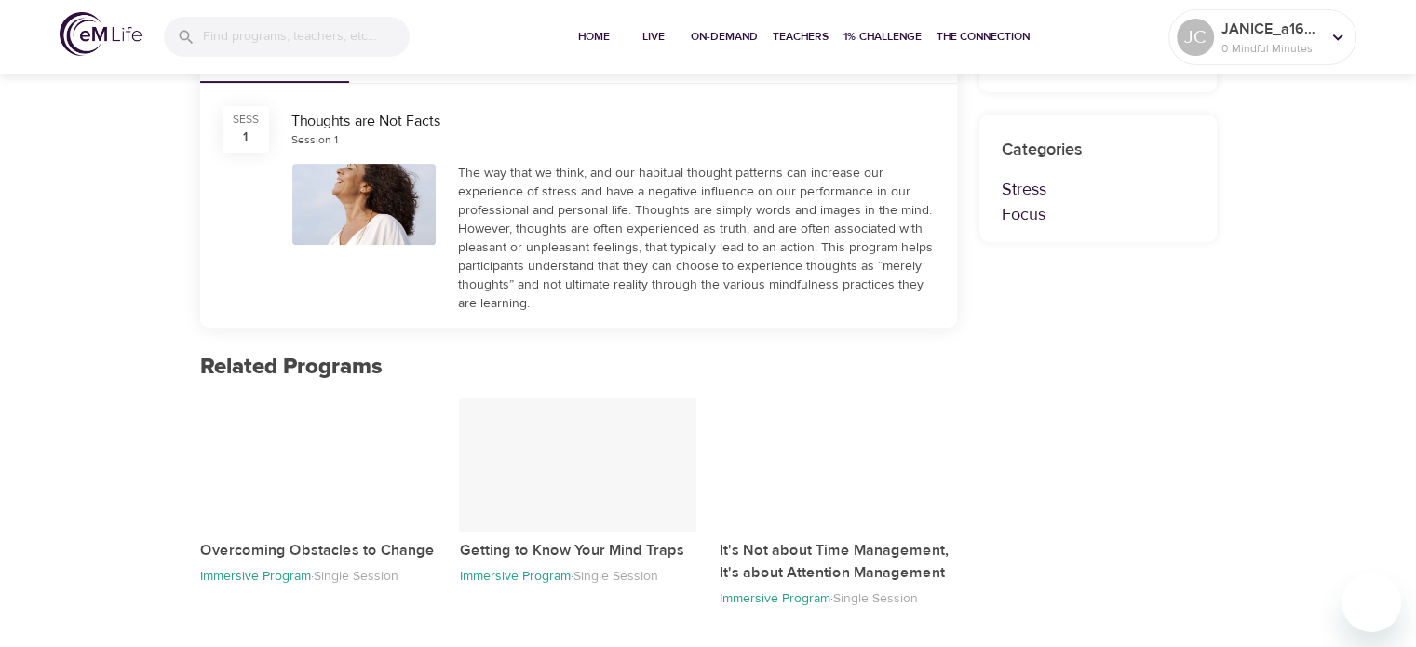
scroll to position [465, 0]
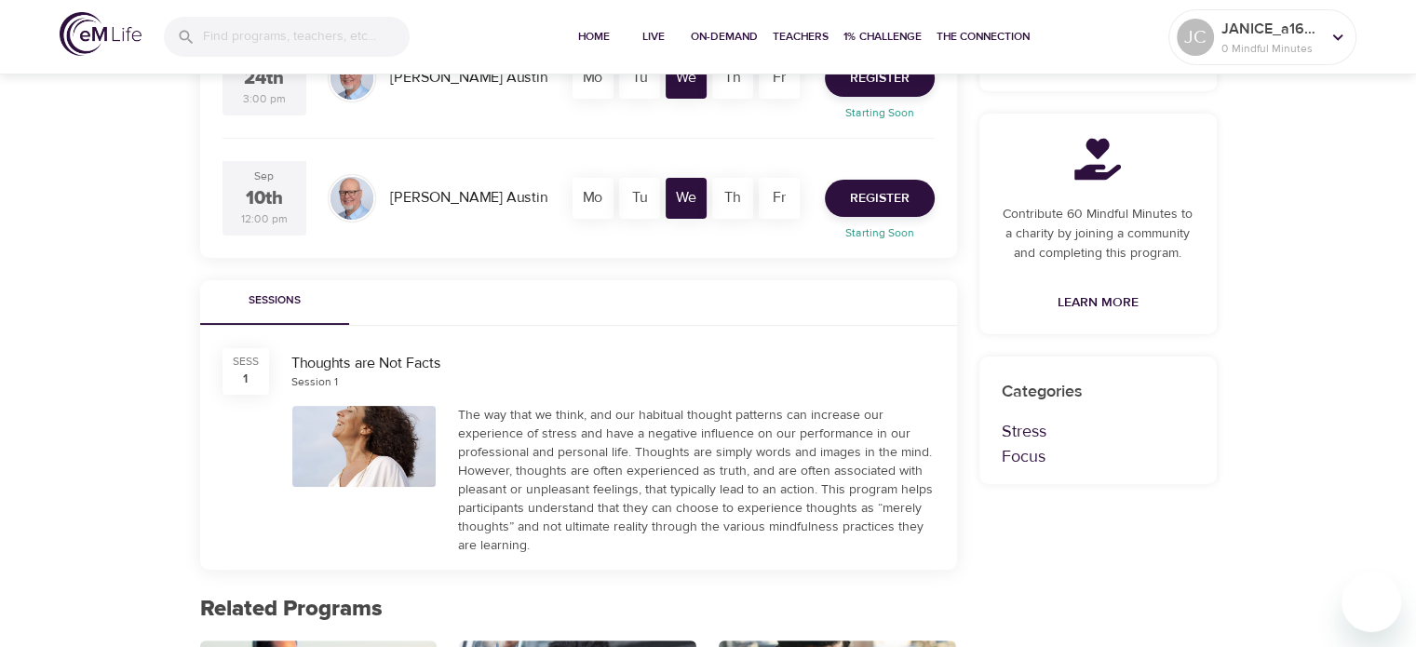
click at [572, 458] on div "The way that we think, and our habitual thought patterns can increase our exper…" at bounding box center [696, 480] width 477 height 149
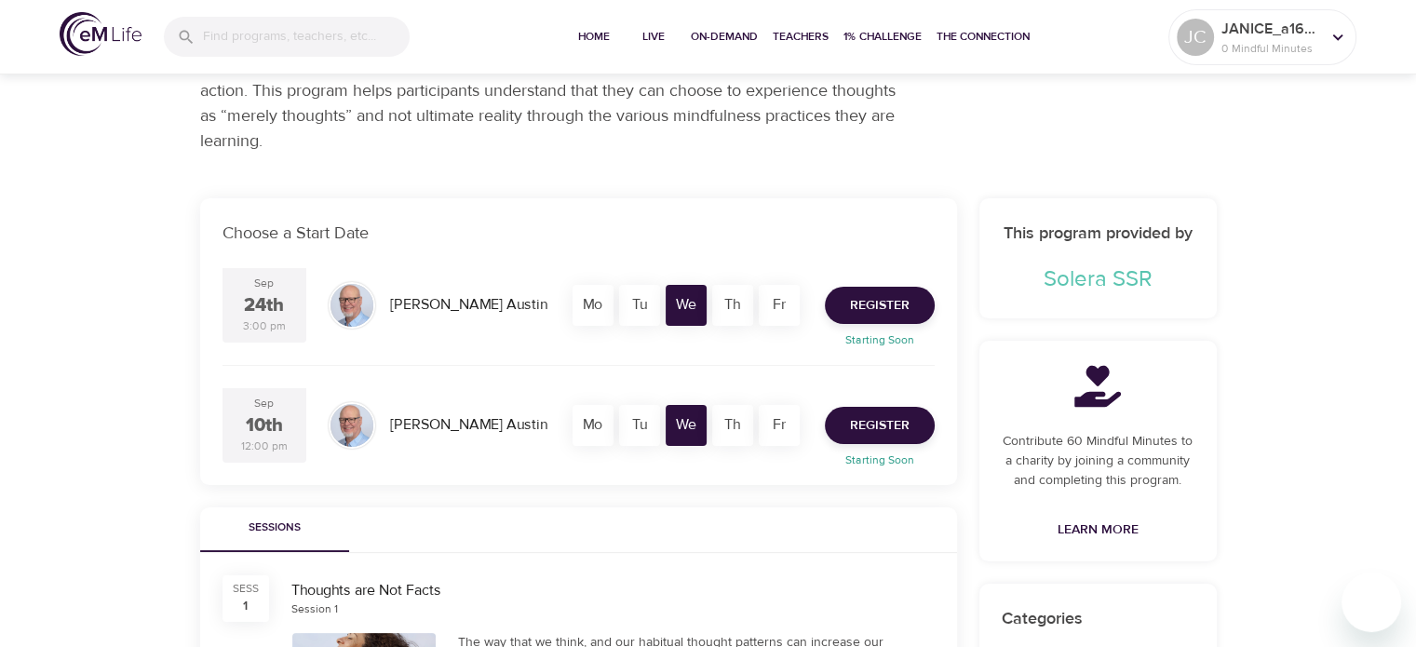
scroll to position [190, 0]
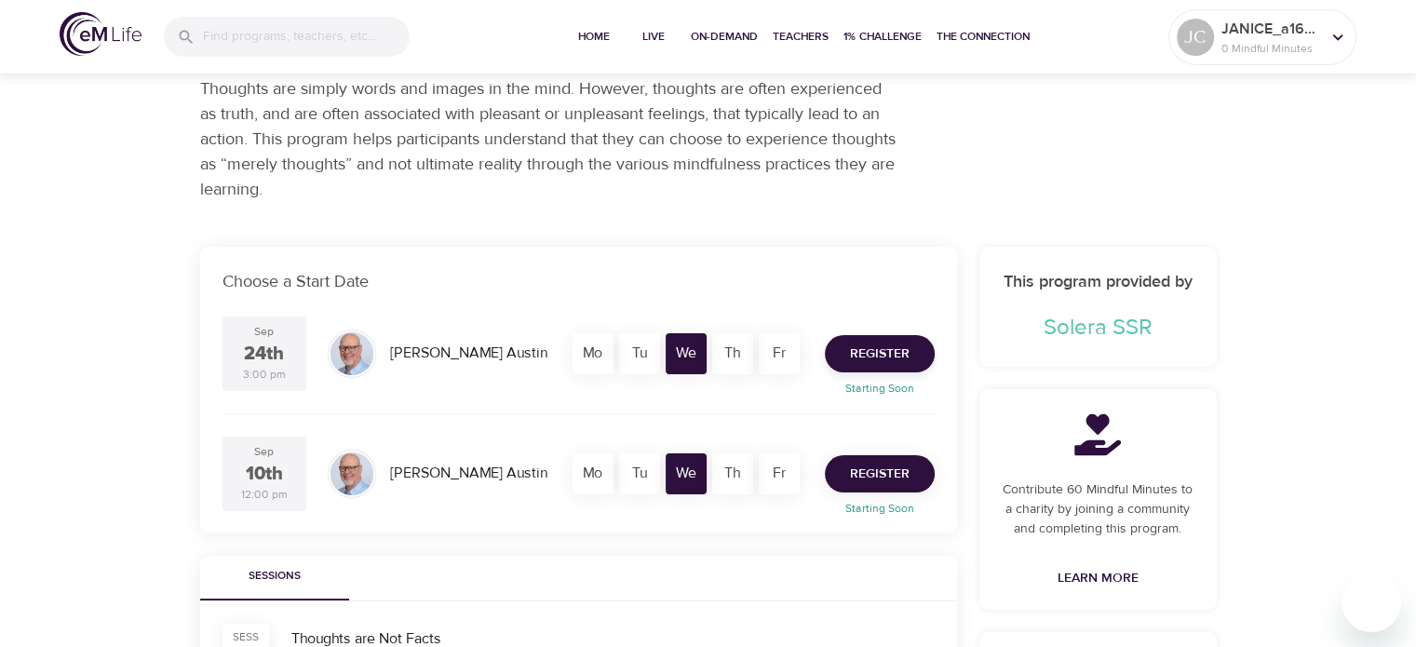
click at [864, 472] on span "Register" at bounding box center [880, 474] width 60 height 23
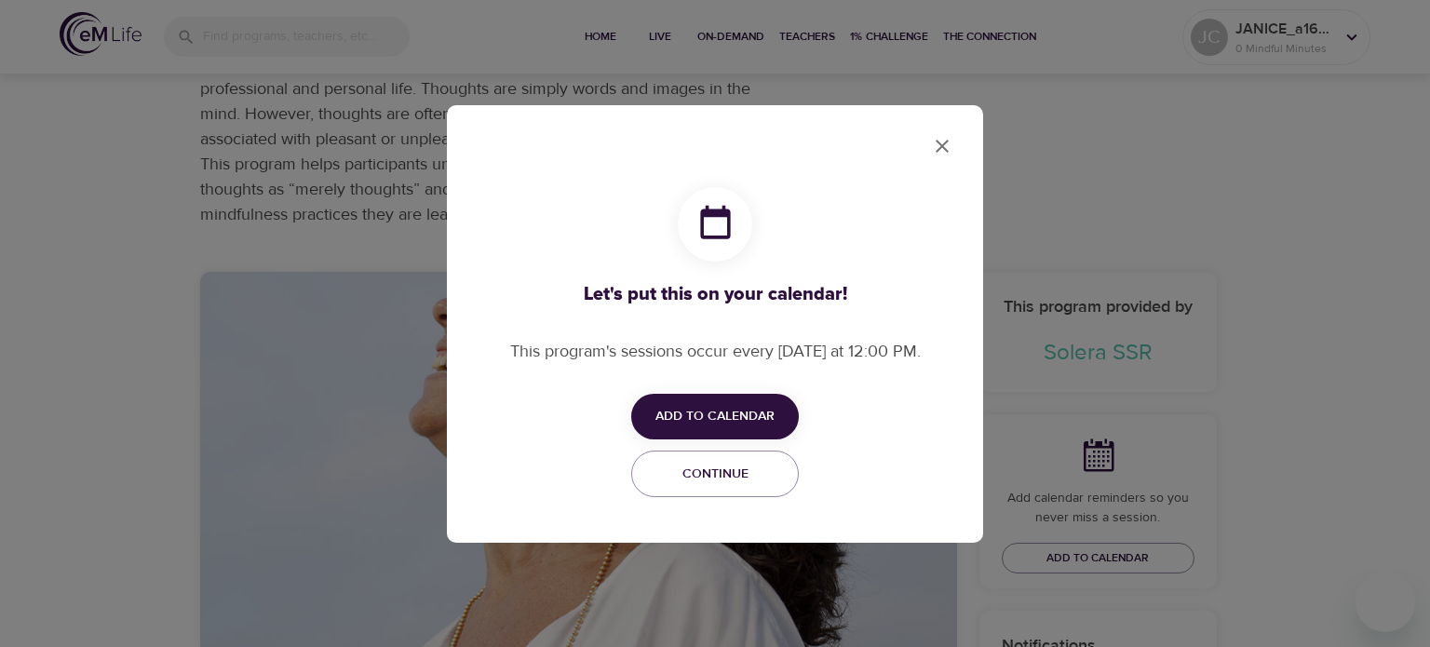
checkbox input "true"
click at [740, 418] on span "Add to Calendar" at bounding box center [714, 416] width 119 height 23
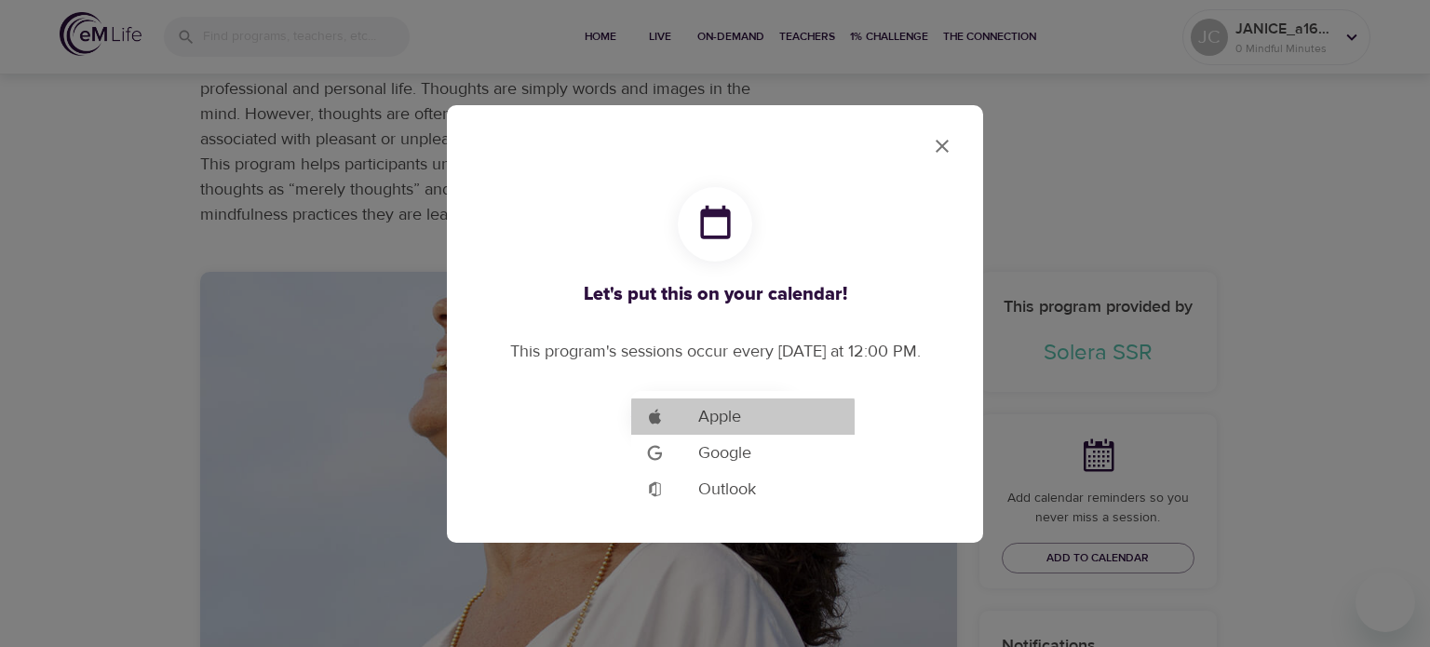
click at [822, 418] on li "Add to Google Calendar Apple" at bounding box center [742, 416] width 223 height 36
click at [949, 137] on div at bounding box center [715, 323] width 1430 height 647
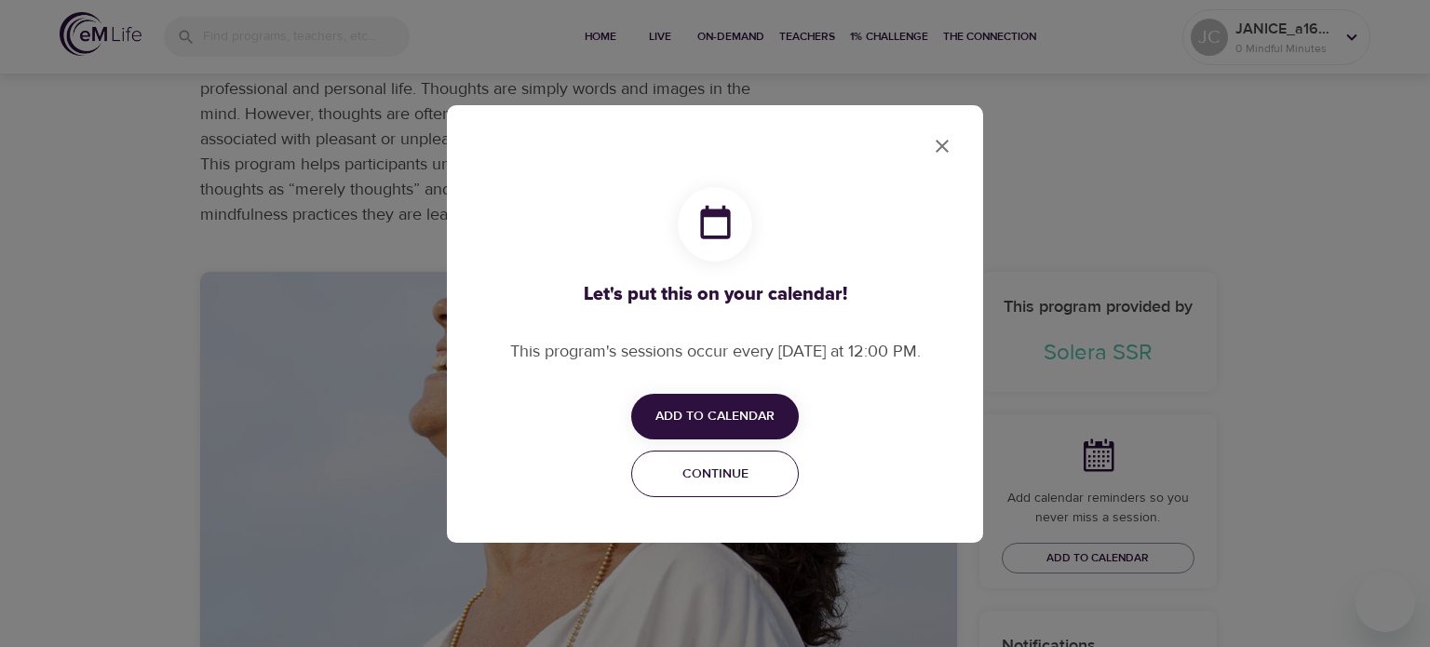
click at [692, 476] on span "Continue" at bounding box center [714, 474] width 143 height 23
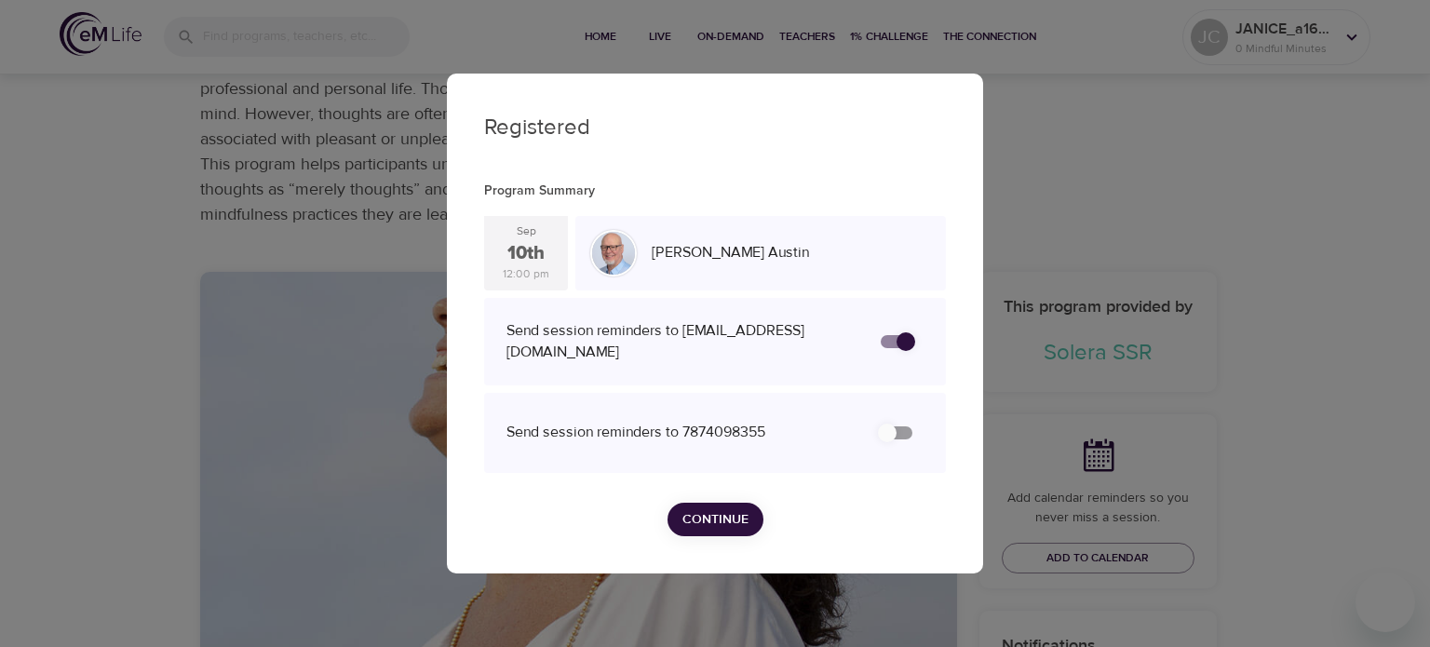
click at [1075, 138] on div "Registered Program Summary Sep 10th 12:00 pm Jim Austin Send session reminders …" at bounding box center [715, 323] width 1430 height 647
click at [905, 438] on input "secondary checkbox" at bounding box center [887, 432] width 106 height 35
checkbox input "false"
checkbox input "true"
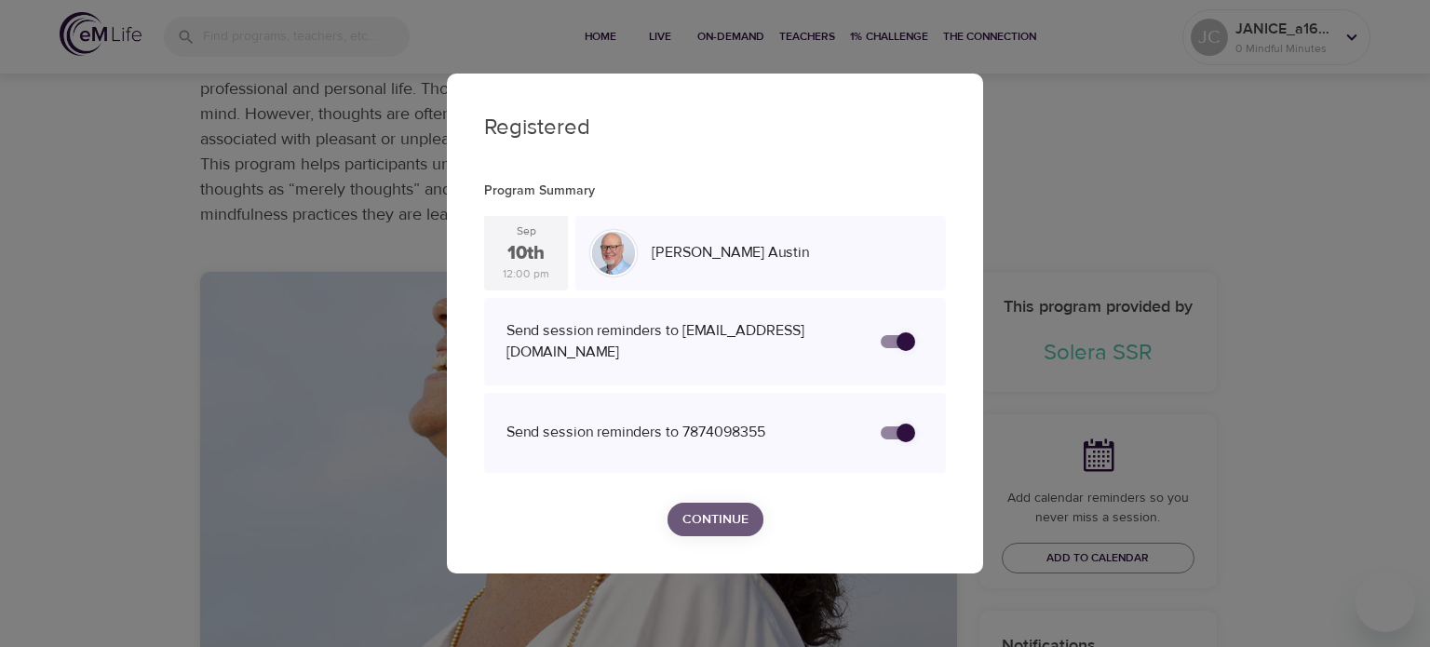
click at [718, 515] on span "Continue" at bounding box center [715, 519] width 66 height 23
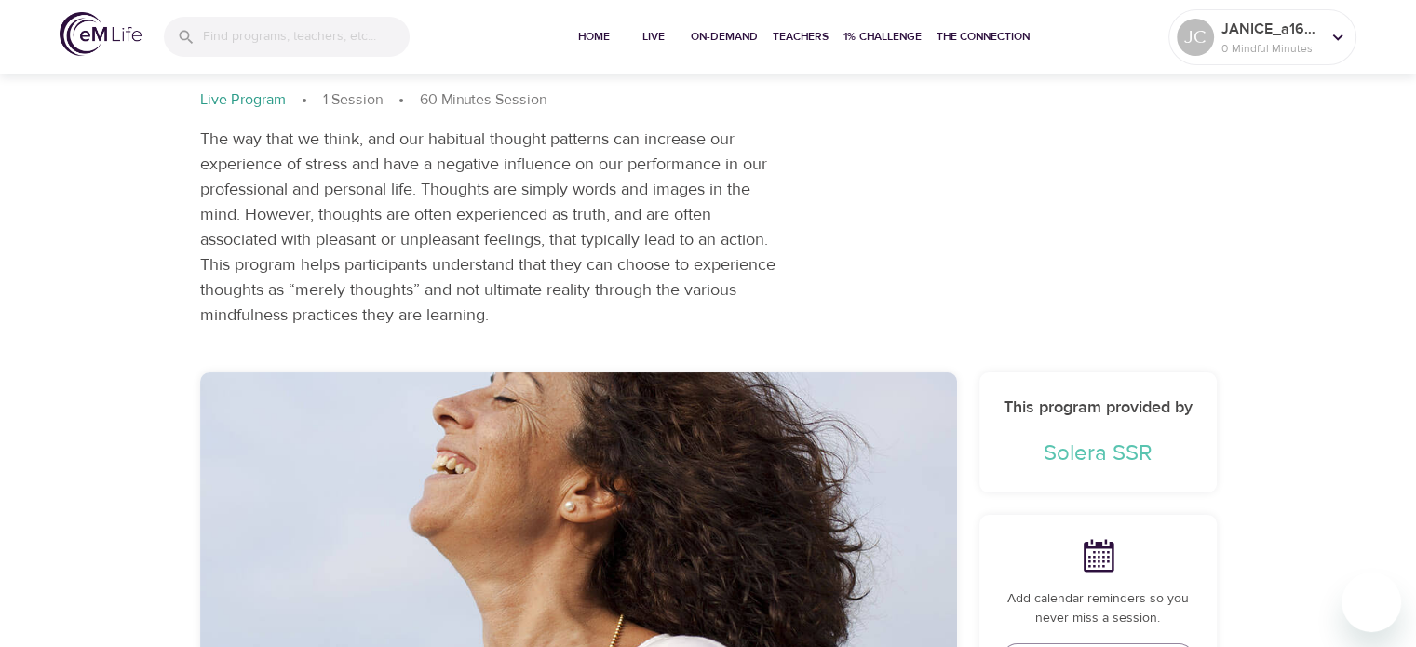
scroll to position [0, 0]
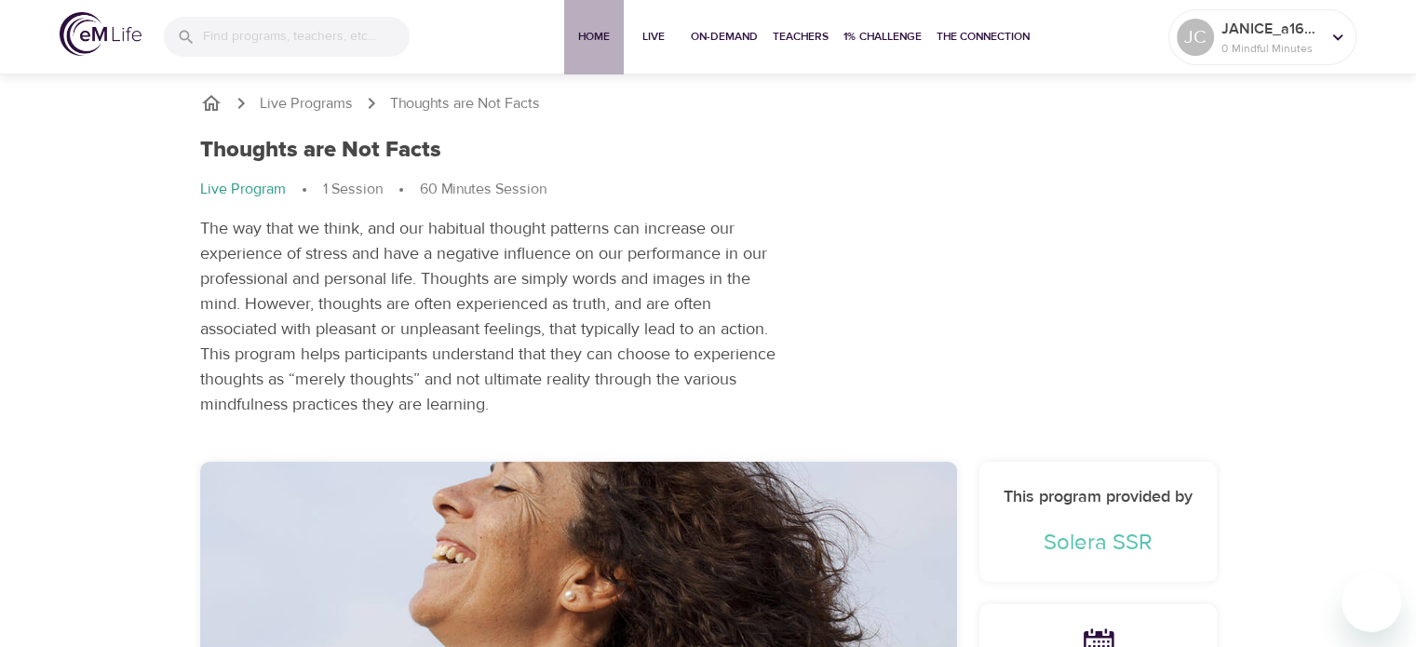
click at [597, 34] on span "Home" at bounding box center [593, 37] width 45 height 20
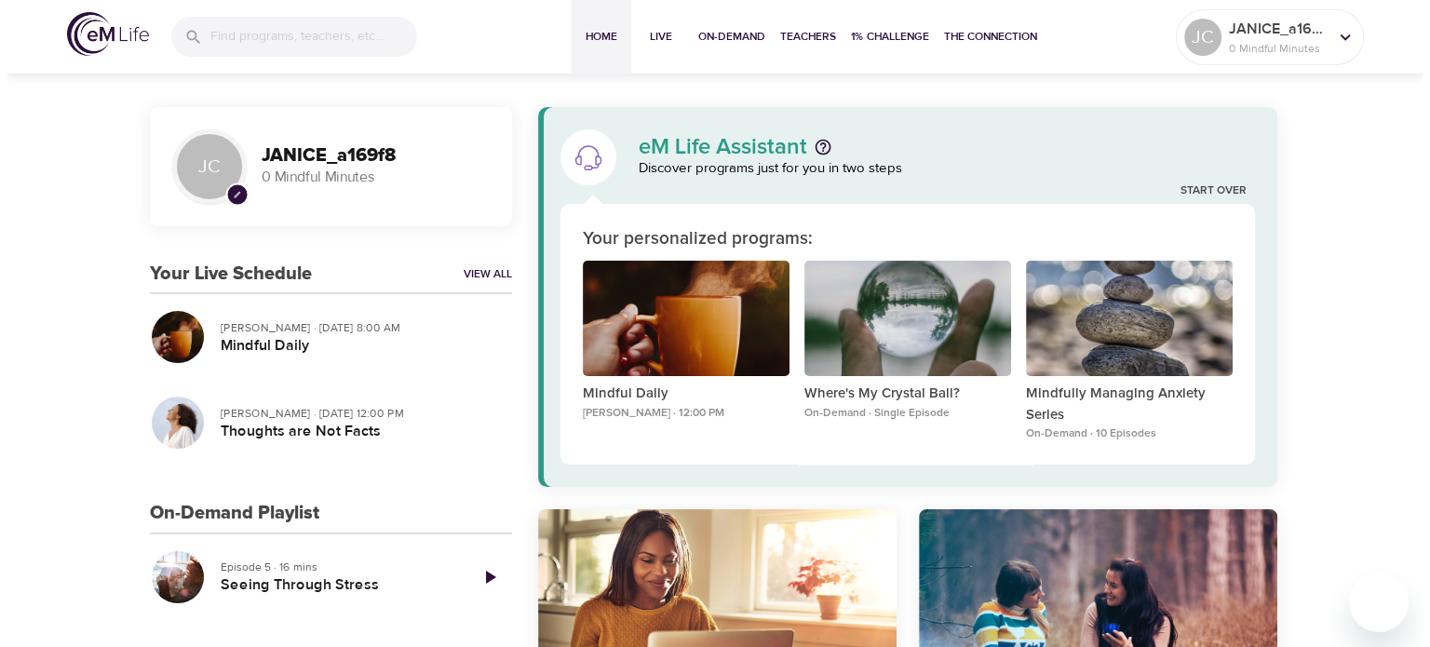
scroll to position [93, 0]
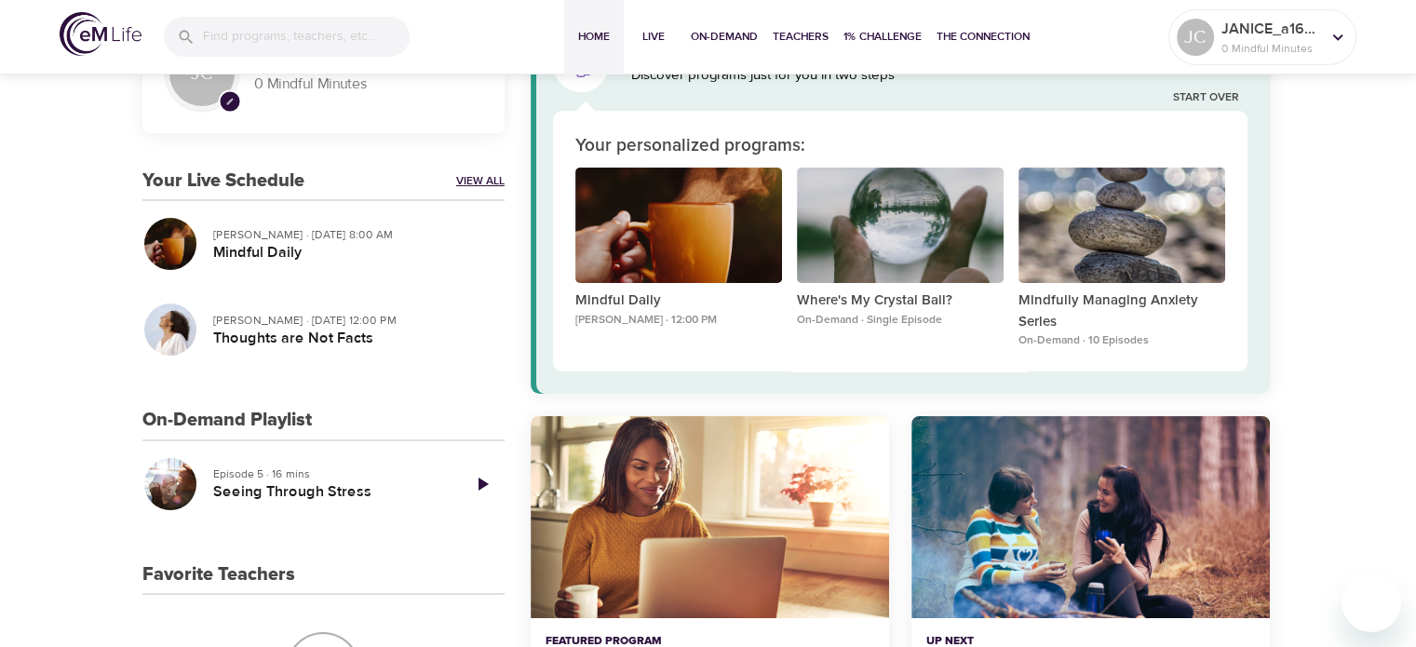
click at [480, 188] on link "View All" at bounding box center [480, 181] width 48 height 16
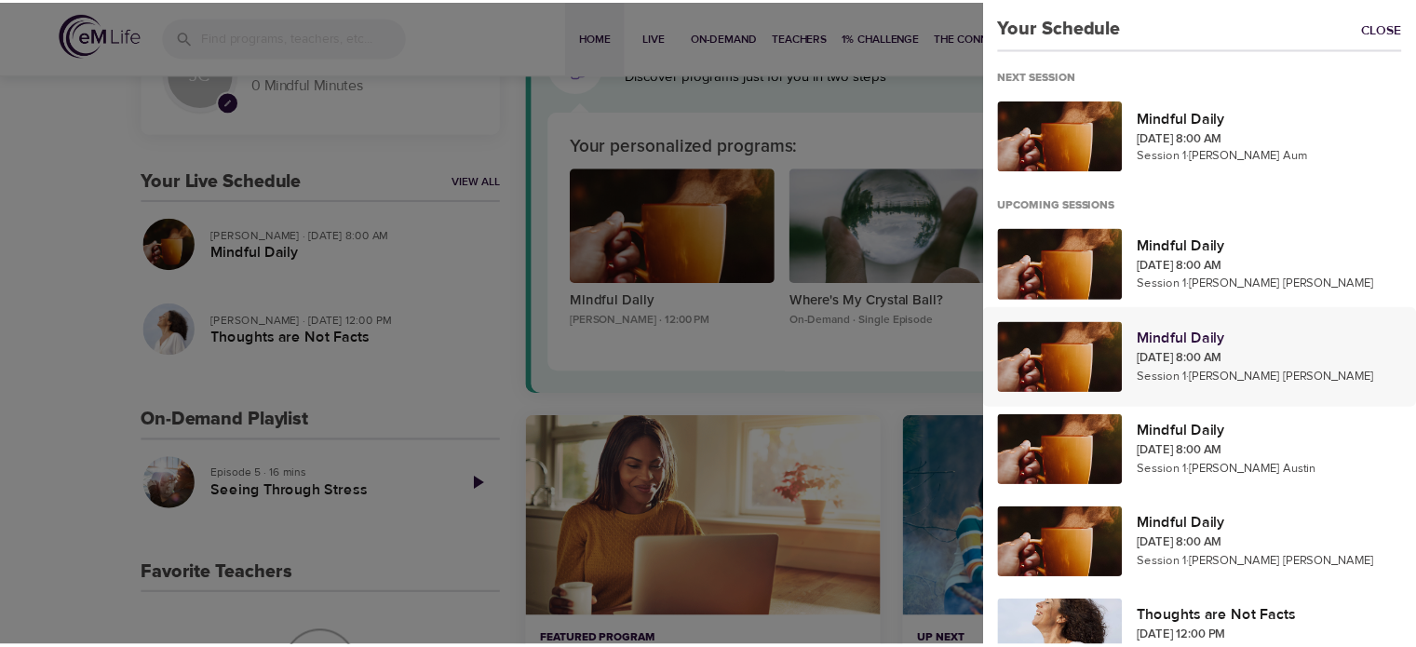
scroll to position [47, 0]
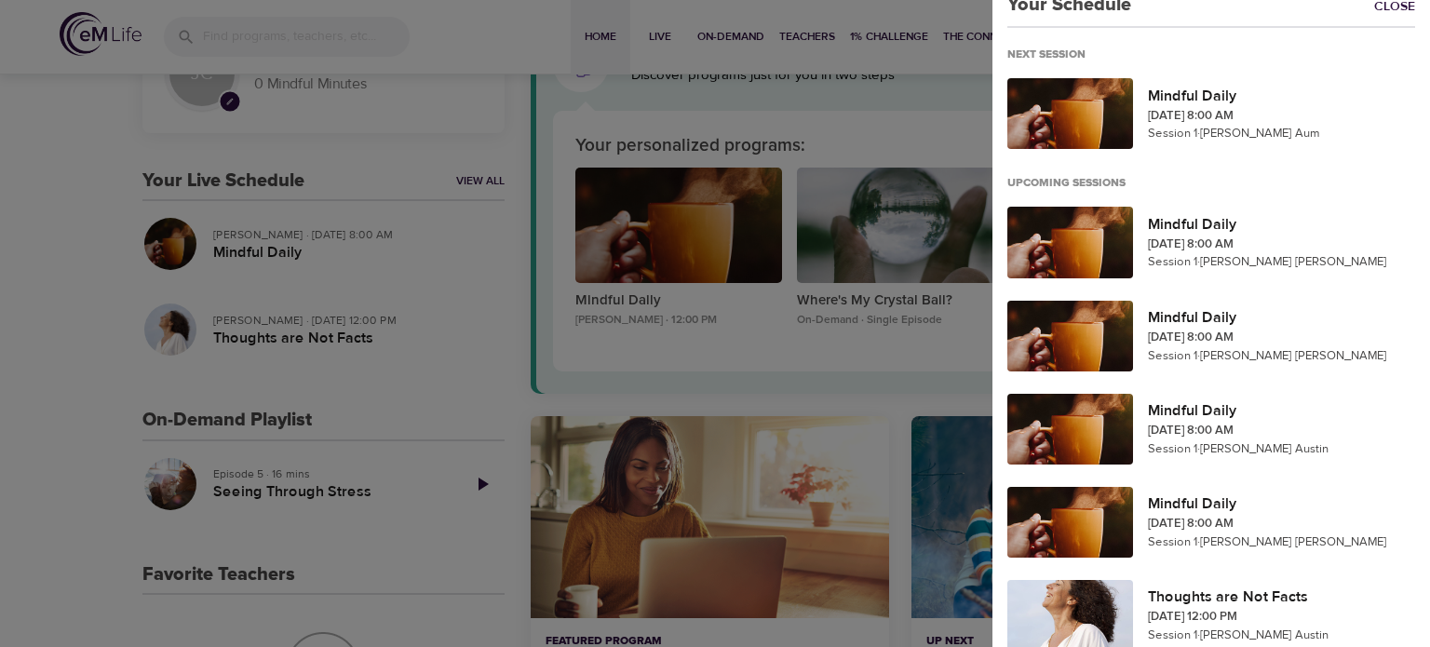
drag, startPoint x: 34, startPoint y: 222, endPoint x: 47, endPoint y: 219, distance: 12.7
click at [35, 222] on div at bounding box center [715, 323] width 1430 height 647
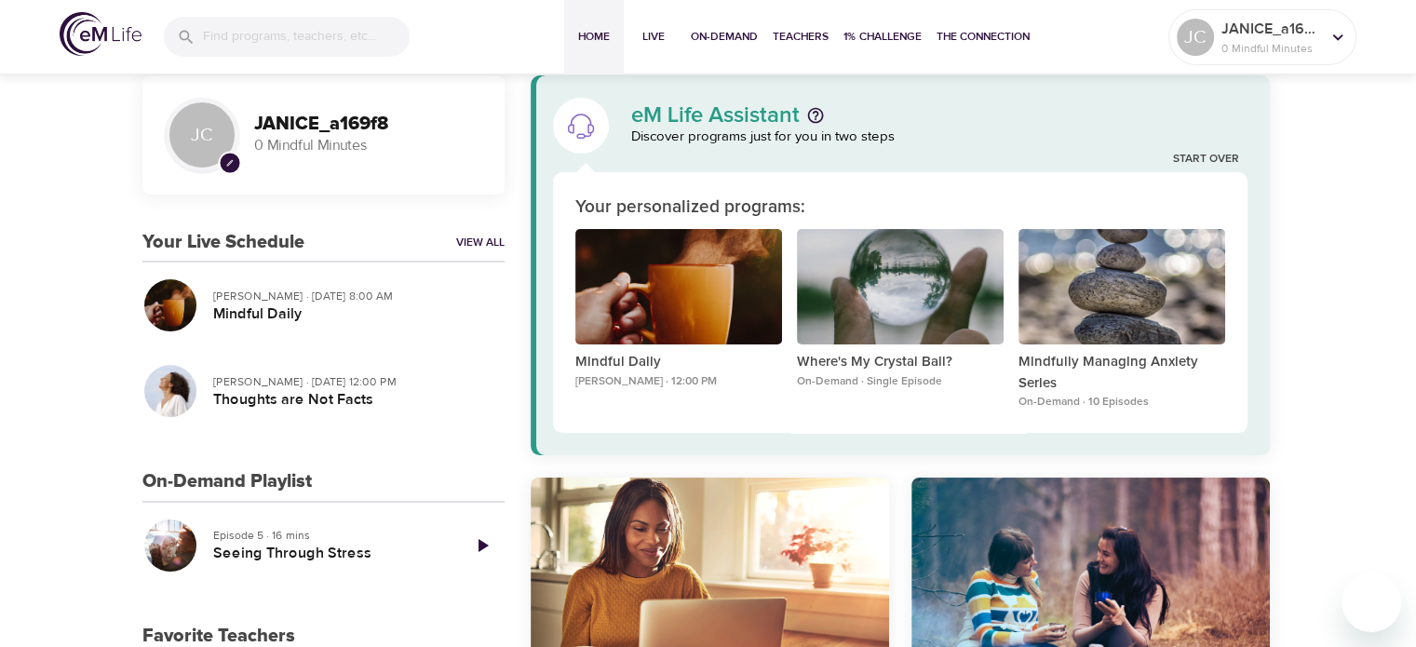
scroll to position [0, 0]
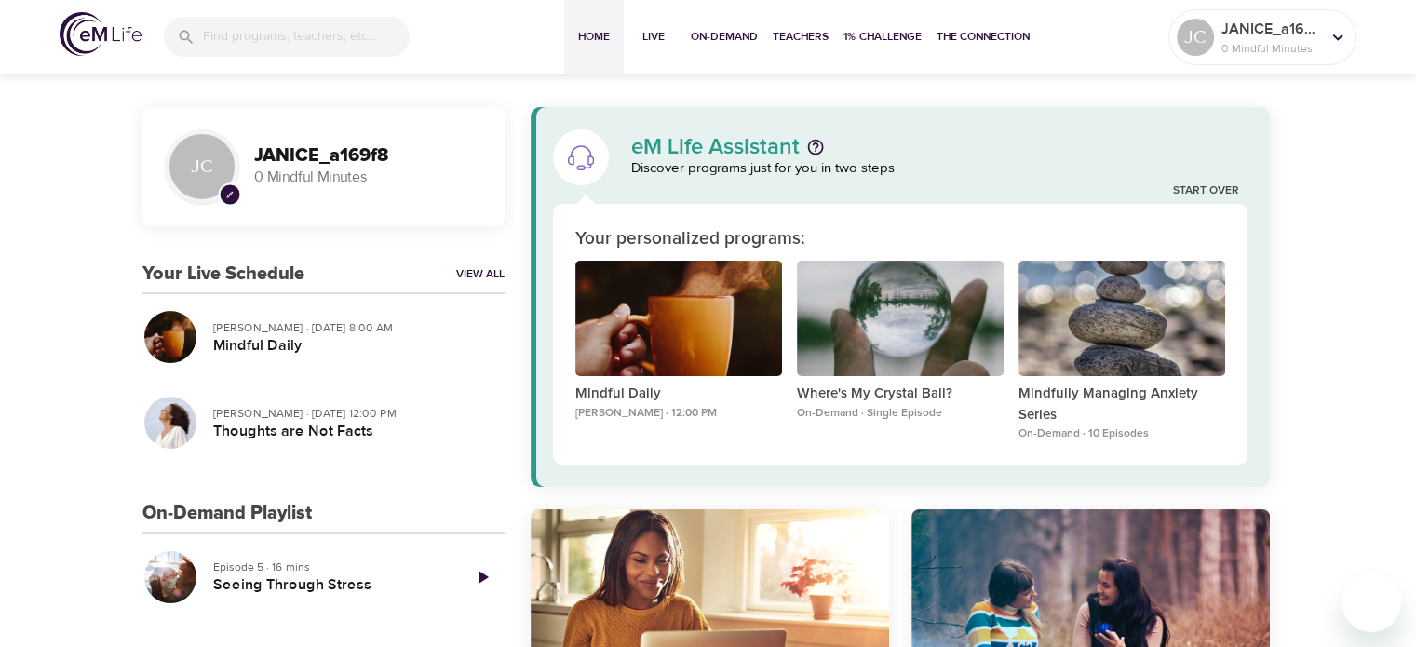
click at [89, 39] on img at bounding box center [101, 34] width 82 height 44
